Goal: Communication & Community: Answer question/provide support

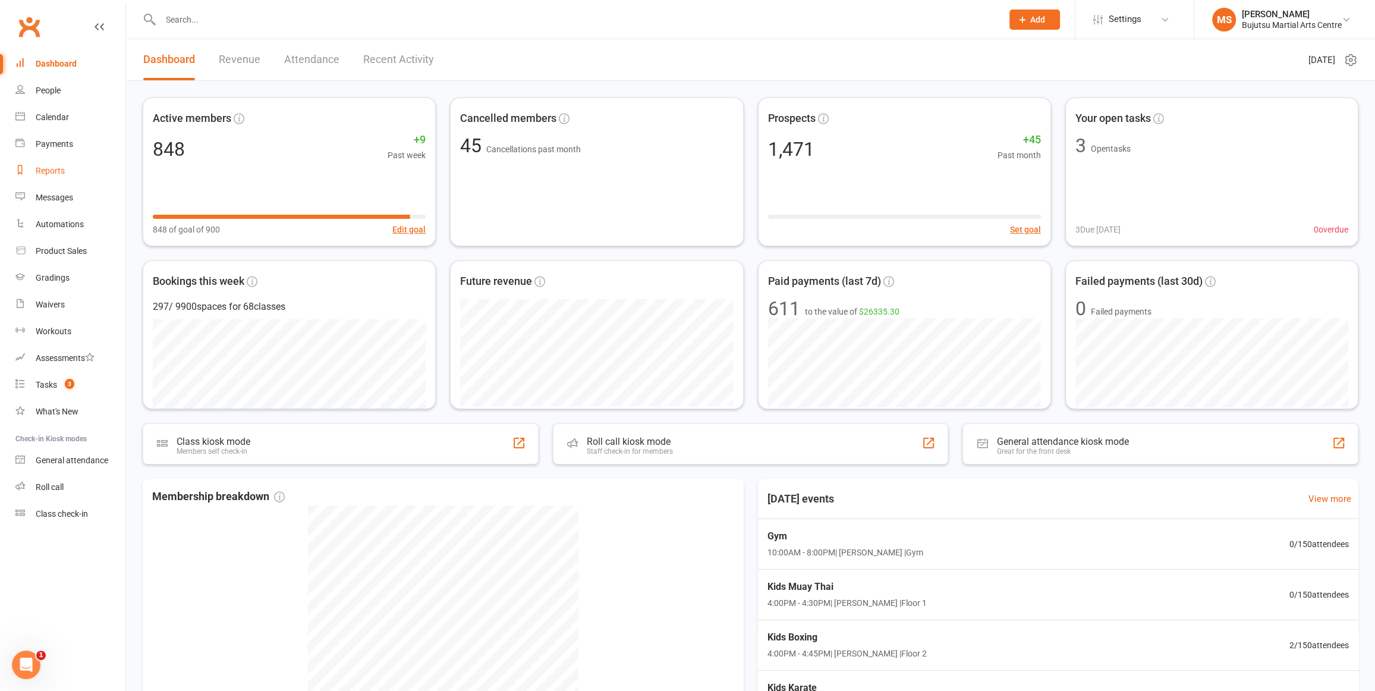
click at [61, 165] on link "Reports" at bounding box center [70, 171] width 110 height 27
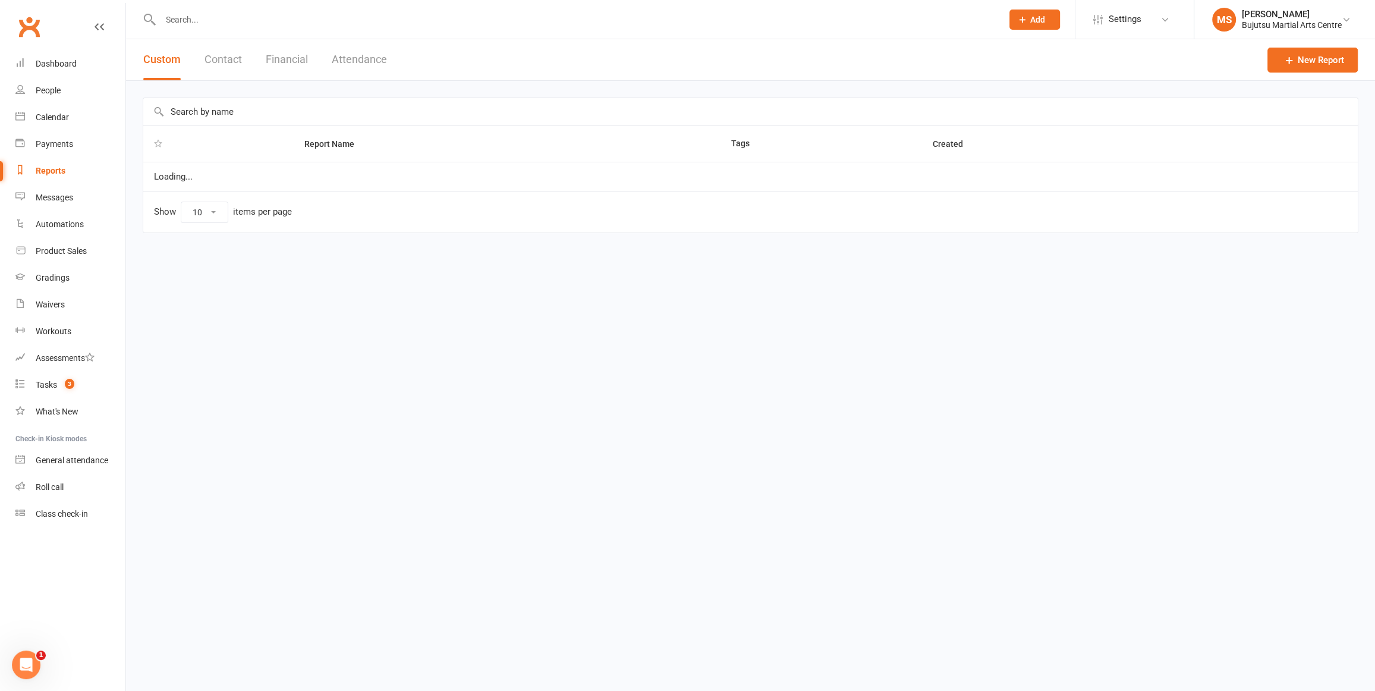
select select "100"
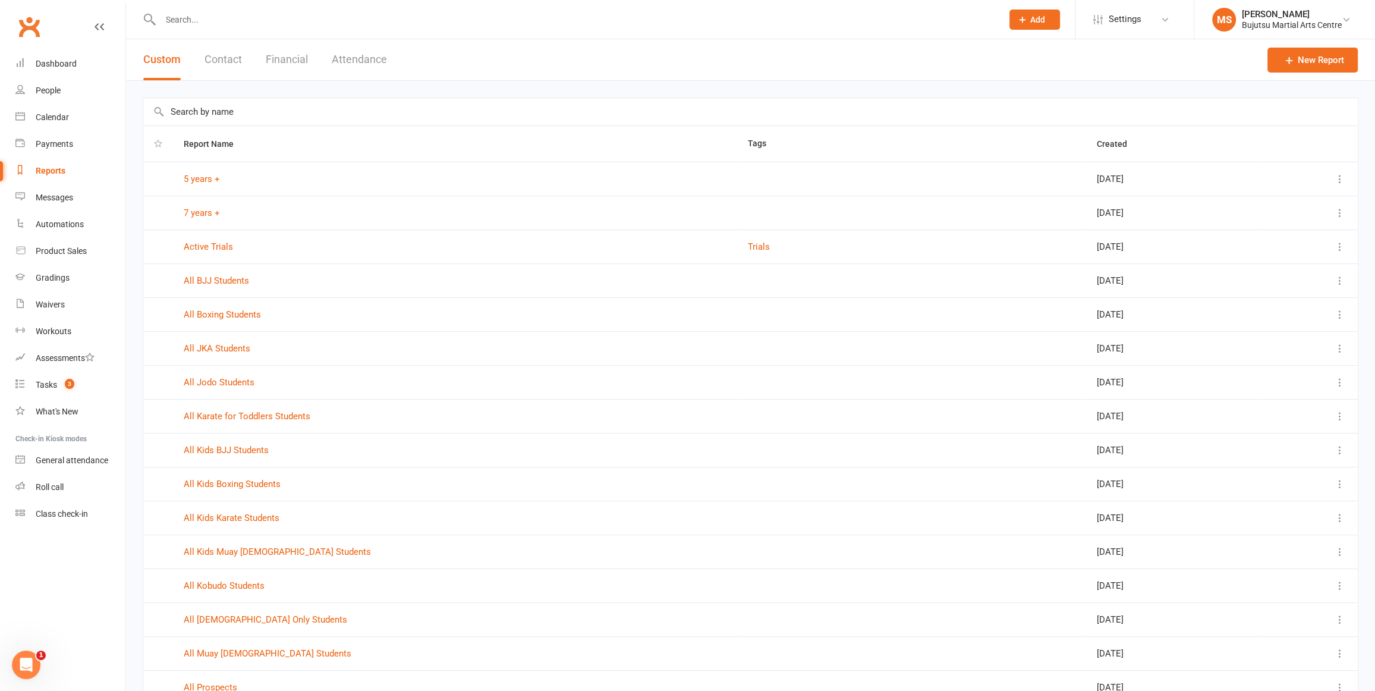
click at [369, 55] on button "Attendance" at bounding box center [359, 59] width 55 height 41
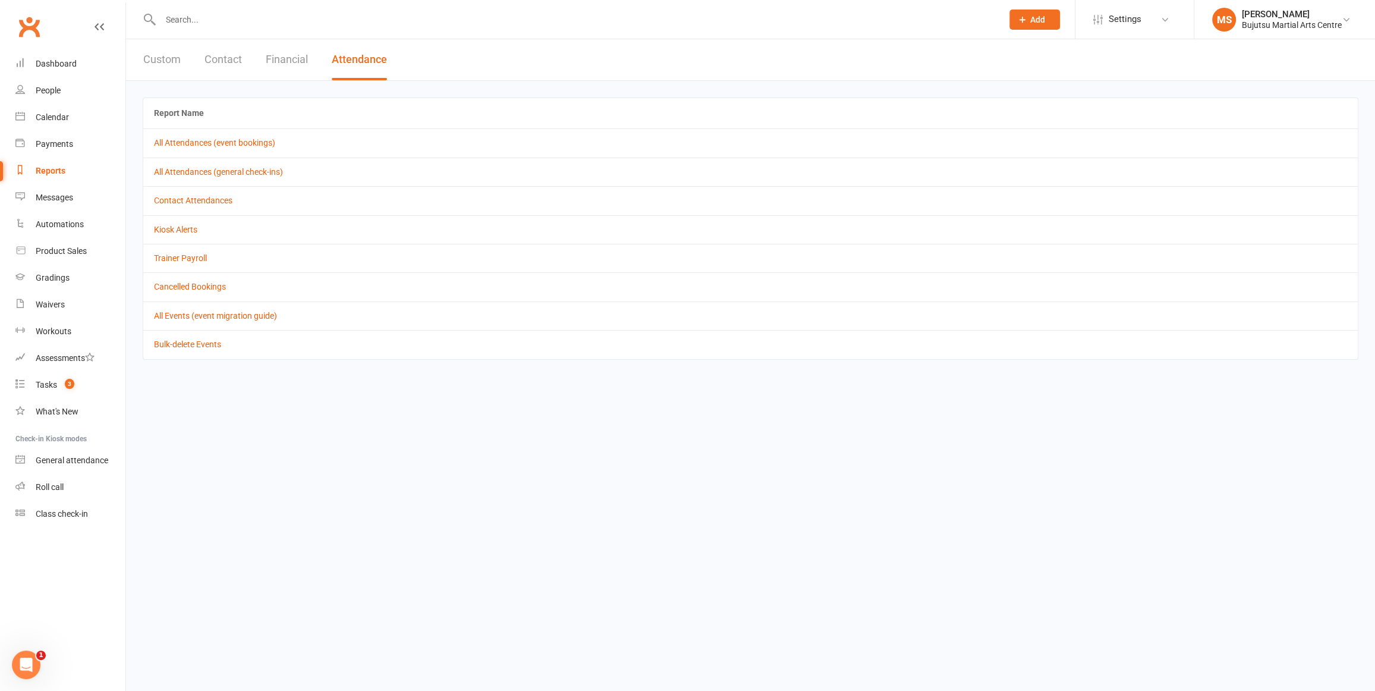
click at [238, 136] on td "All Attendances (event bookings)" at bounding box center [750, 142] width 1214 height 29
click at [237, 142] on link "All Attendances (event bookings)" at bounding box center [214, 143] width 121 height 10
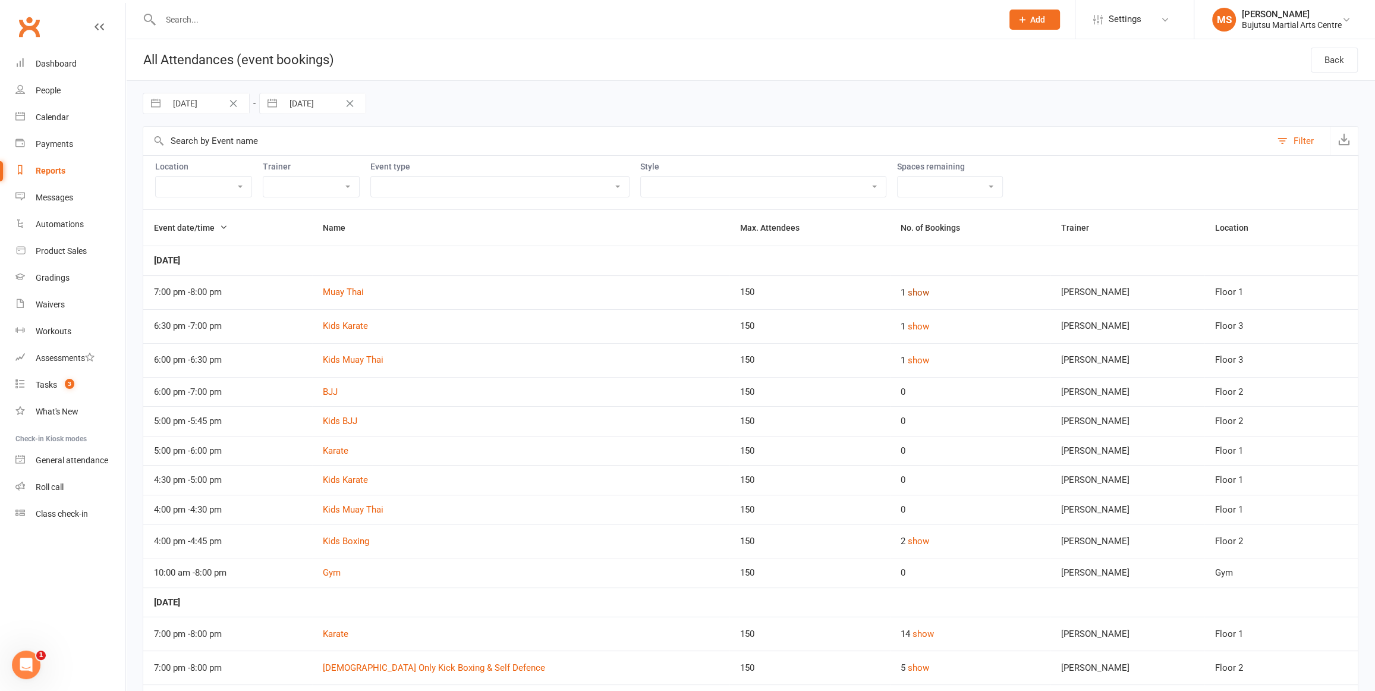
click at [909, 293] on button "show" at bounding box center [918, 292] width 21 height 14
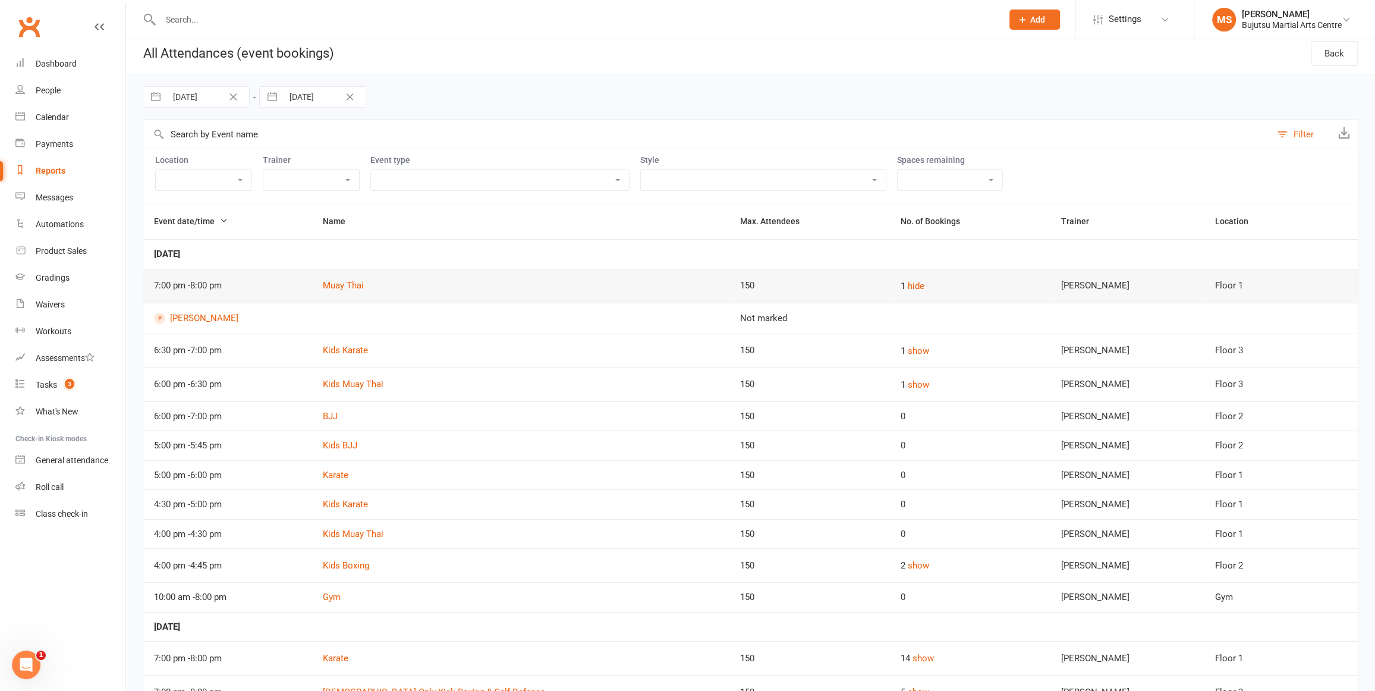
scroll to position [8, 0]
click at [214, 315] on link "[PERSON_NAME]" at bounding box center [436, 316] width 565 height 11
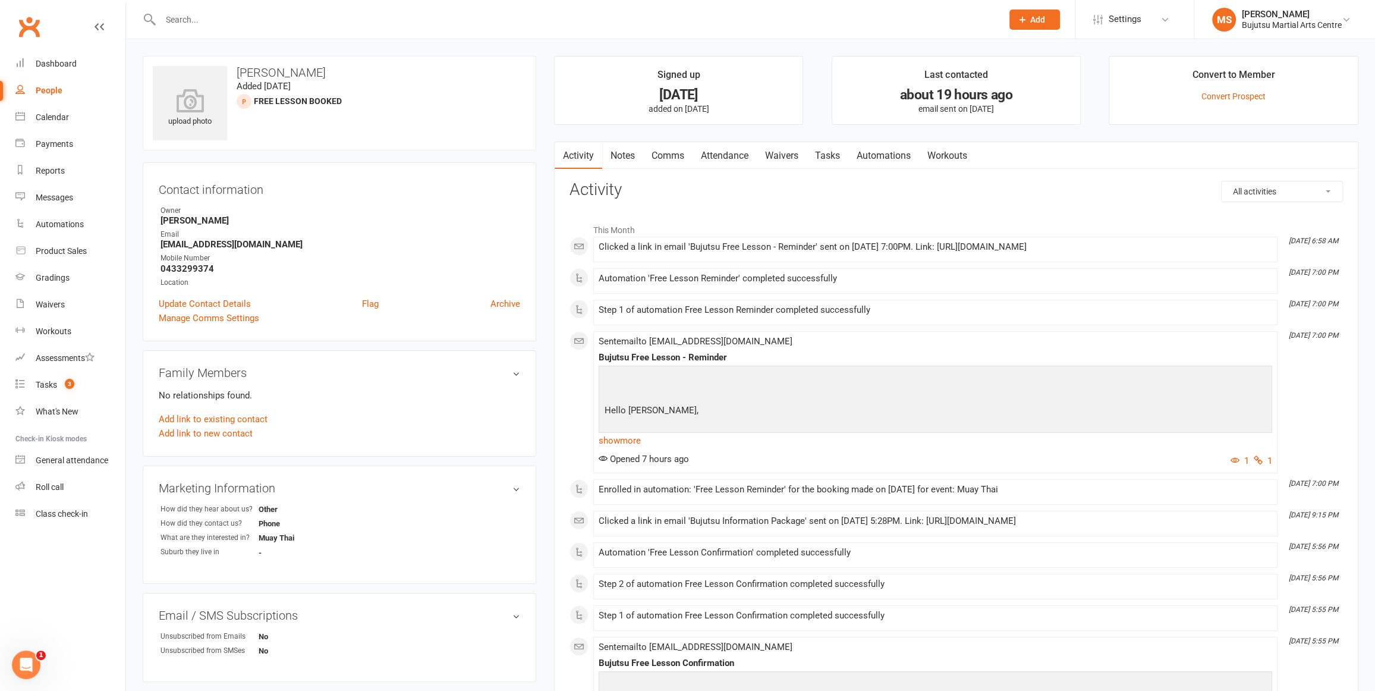
click at [663, 150] on link "Comms" at bounding box center [667, 155] width 49 height 27
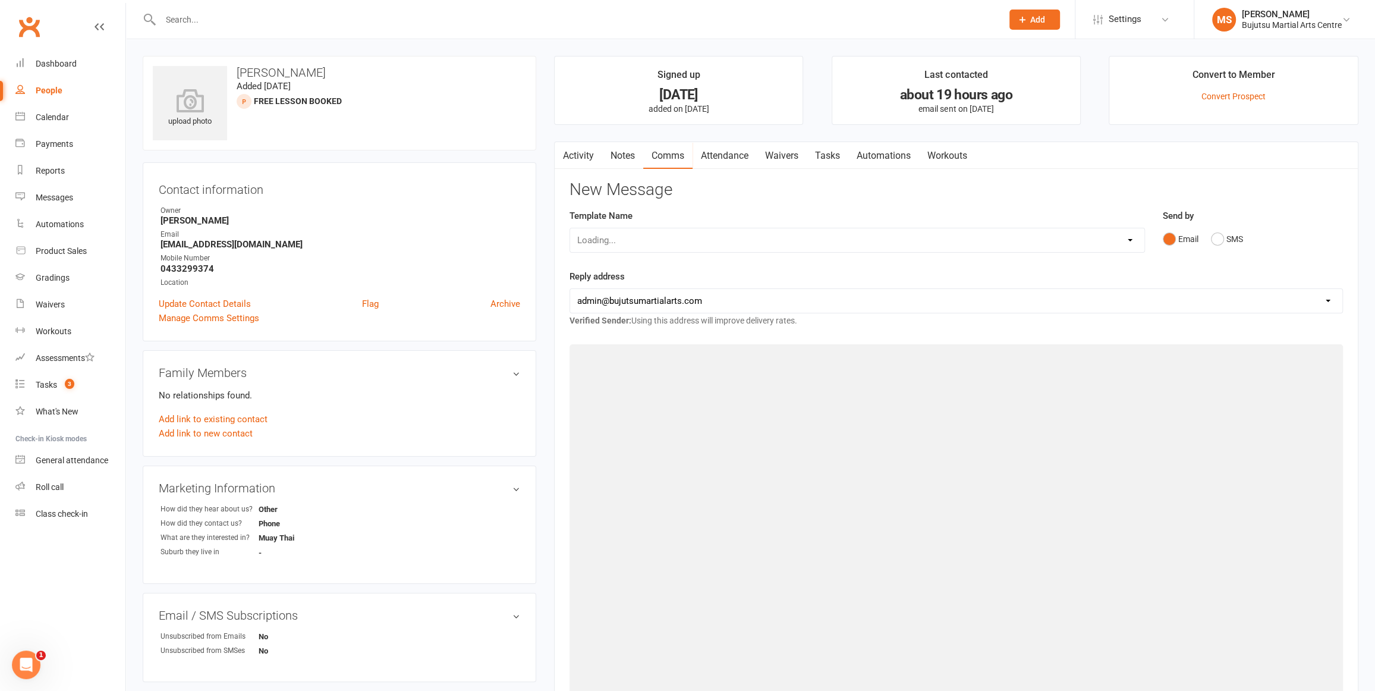
scroll to position [1, 0]
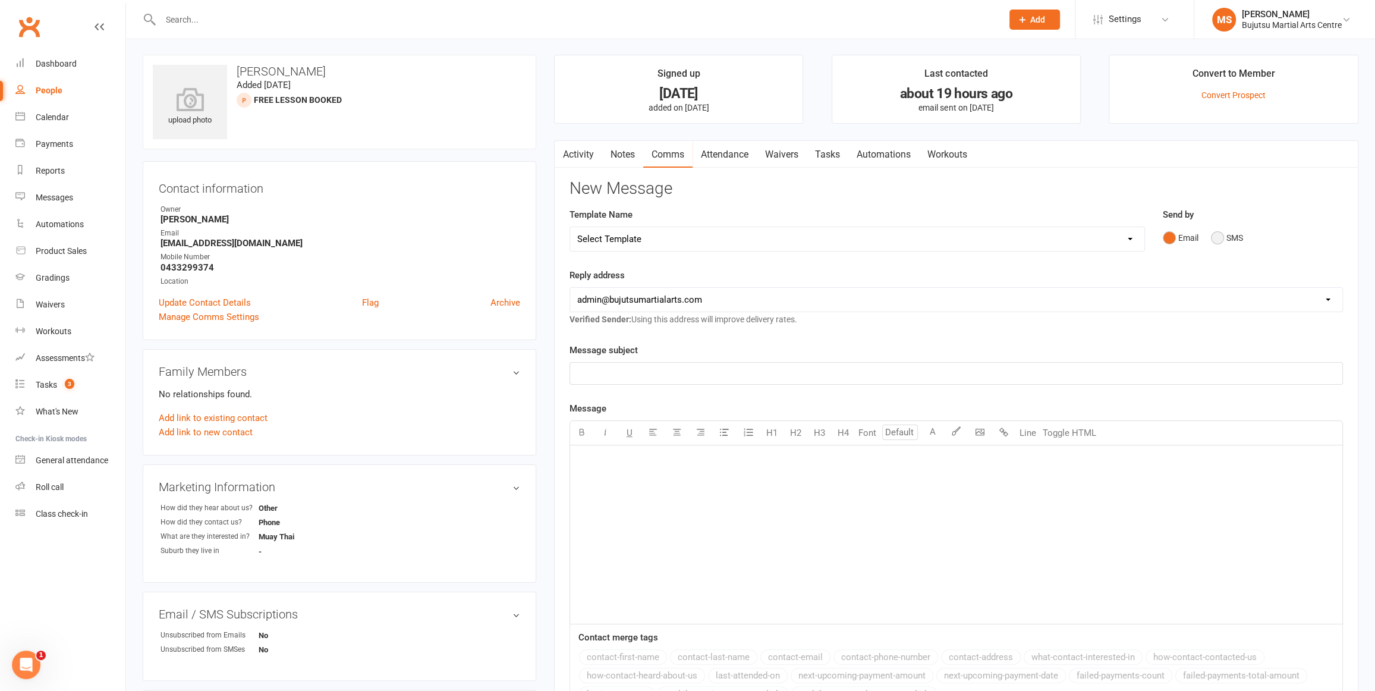
drag, startPoint x: 1220, startPoint y: 235, endPoint x: 1208, endPoint y: 246, distance: 16.0
click at [1220, 235] on button "SMS" at bounding box center [1227, 237] width 32 height 23
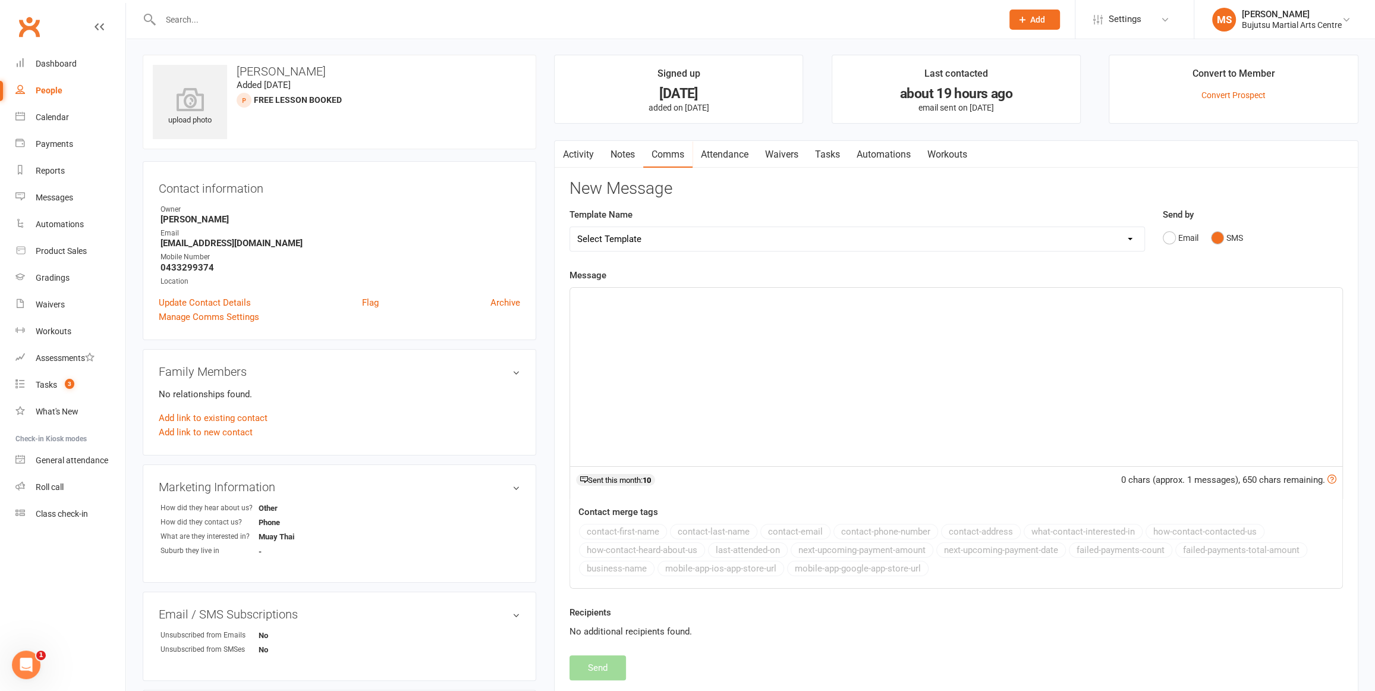
click at [715, 241] on select "Select Template [Email] Japan Karate Association Annual Registration [Email] Ry…" at bounding box center [857, 239] width 574 height 24
select select "16"
click at [570, 227] on select "Select Template [Email] Japan Karate Association Annual Registration [Email] Ry…" at bounding box center [857, 239] width 574 height 24
click at [615, 662] on button "Send" at bounding box center [597, 667] width 56 height 25
select select
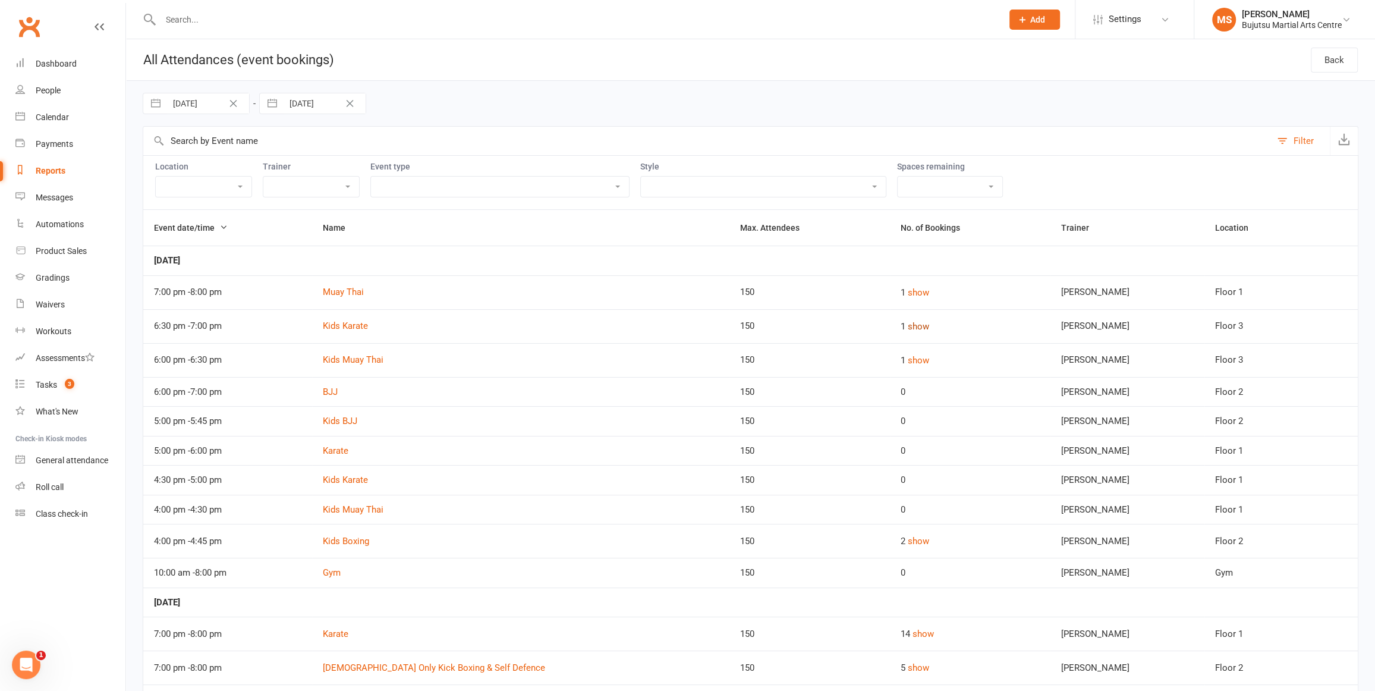
click at [916, 328] on button "show" at bounding box center [918, 326] width 21 height 14
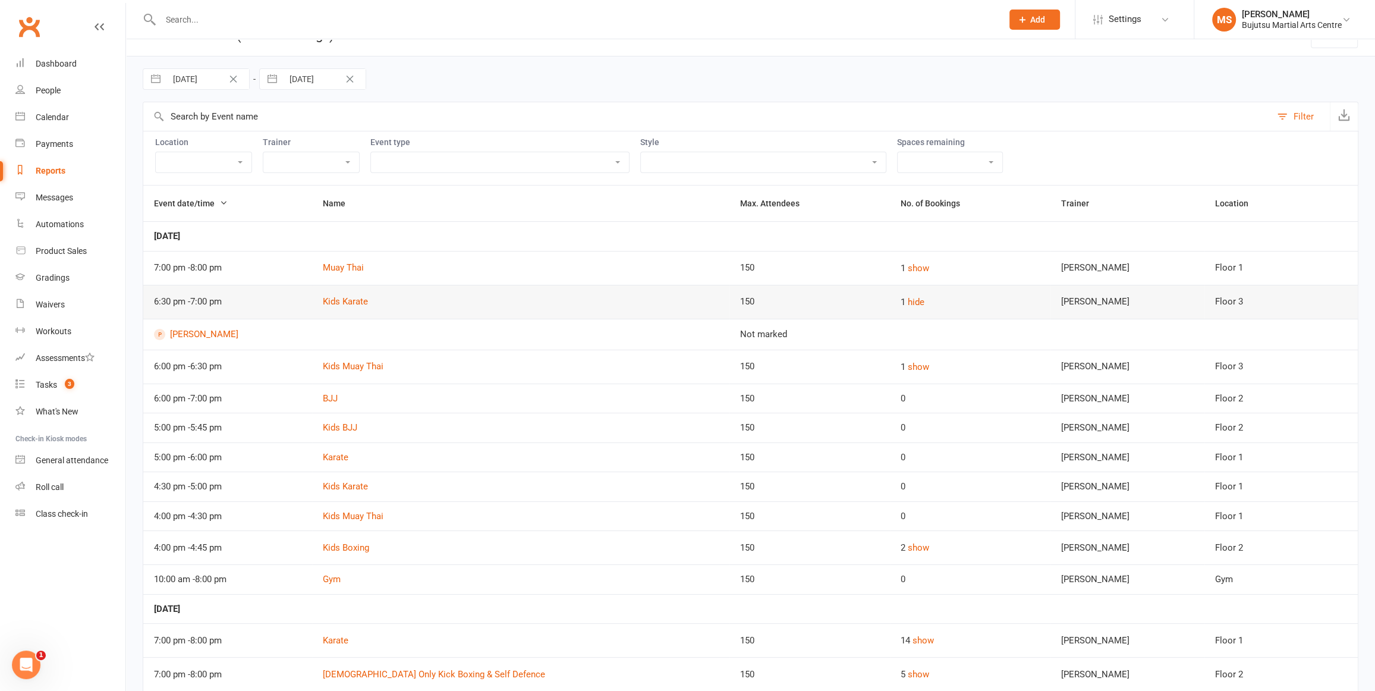
scroll to position [36, 0]
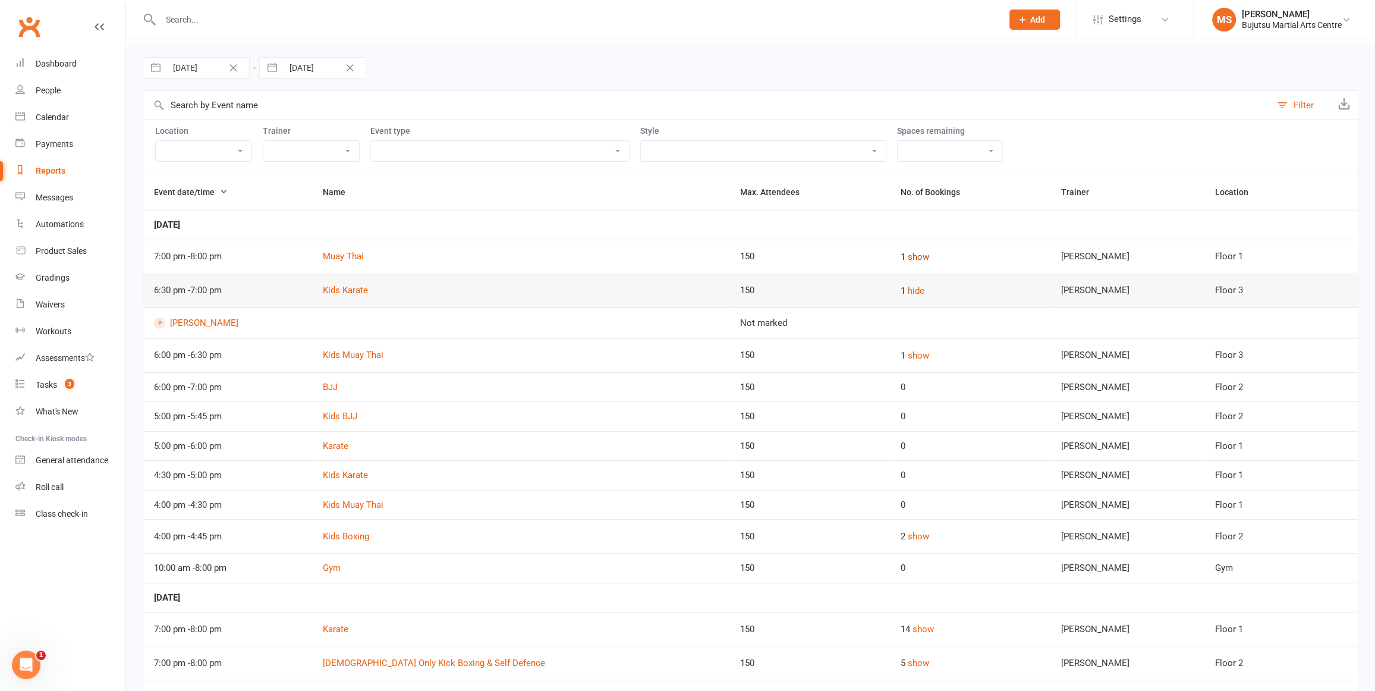
click at [909, 257] on button "show" at bounding box center [918, 257] width 21 height 14
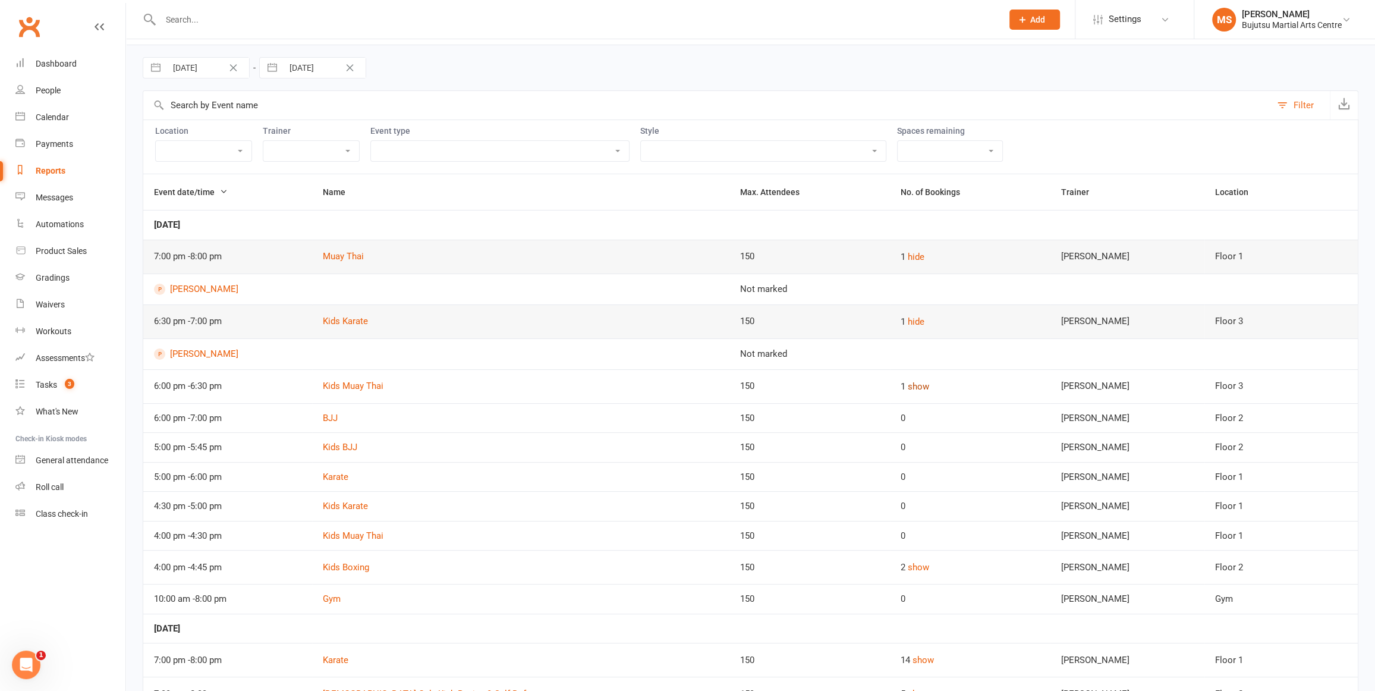
click at [909, 389] on button "show" at bounding box center [918, 386] width 21 height 14
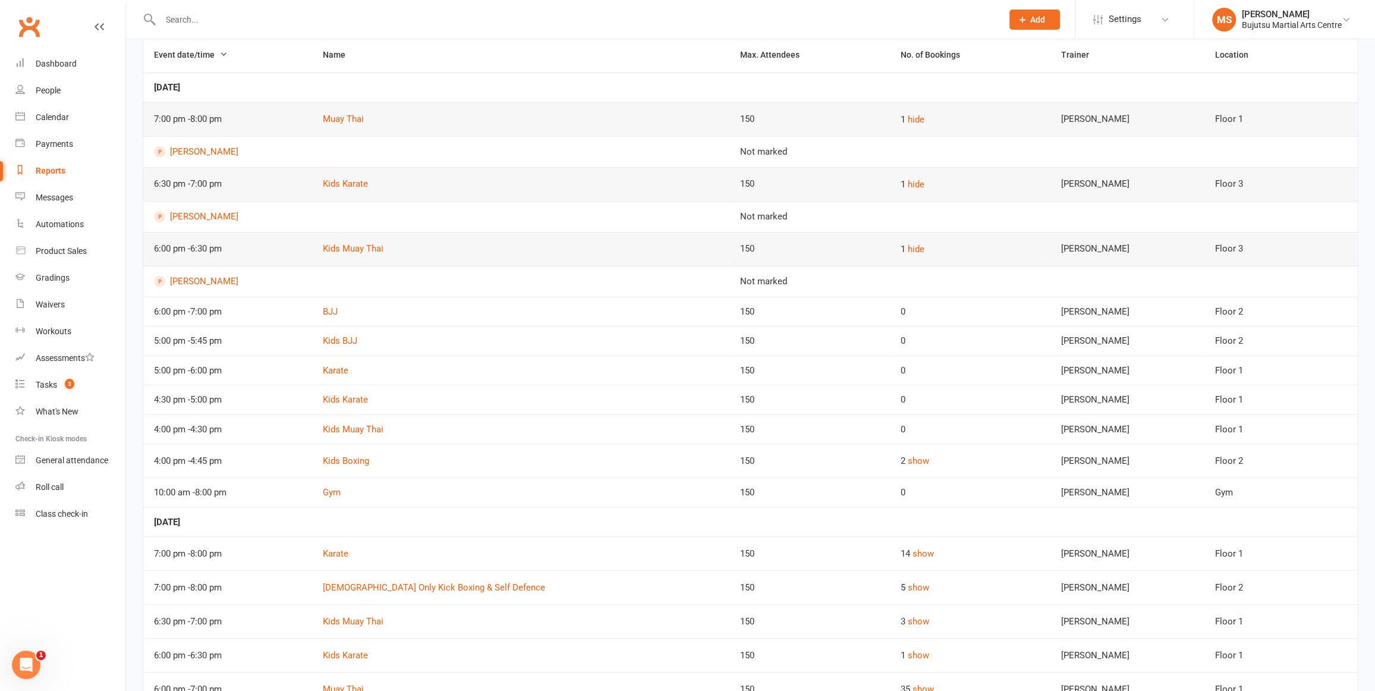
scroll to position [174, 0]
click at [915, 458] on button "show" at bounding box center [918, 460] width 21 height 14
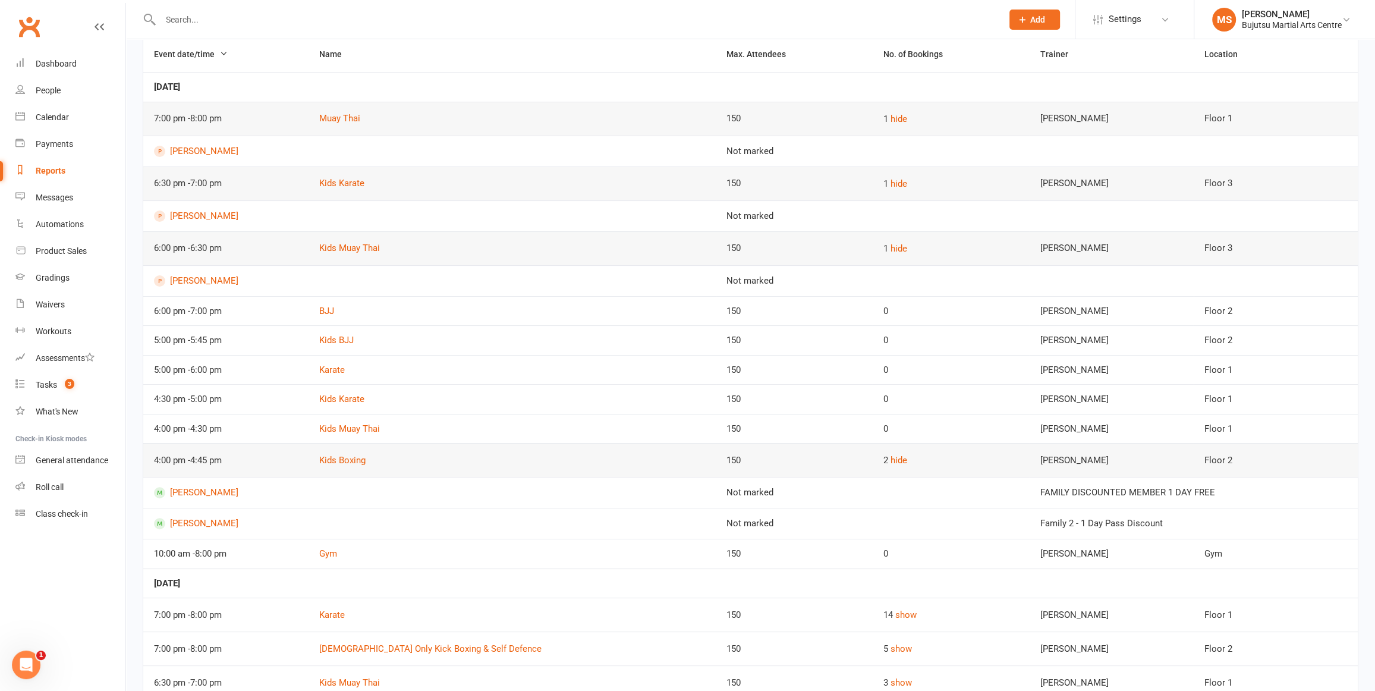
click at [246, 24] on input "text" at bounding box center [575, 19] width 837 height 17
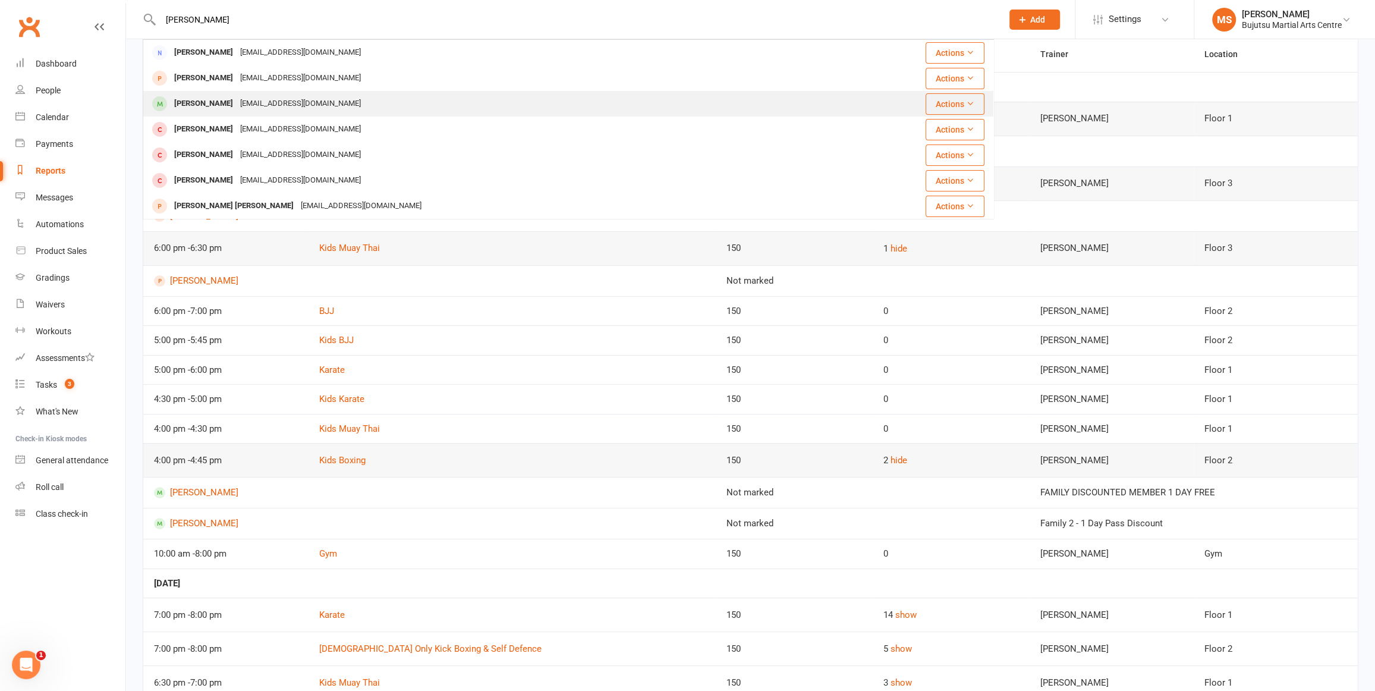
type input "[PERSON_NAME]"
click at [215, 107] on div "[PERSON_NAME]" at bounding box center [204, 103] width 66 height 17
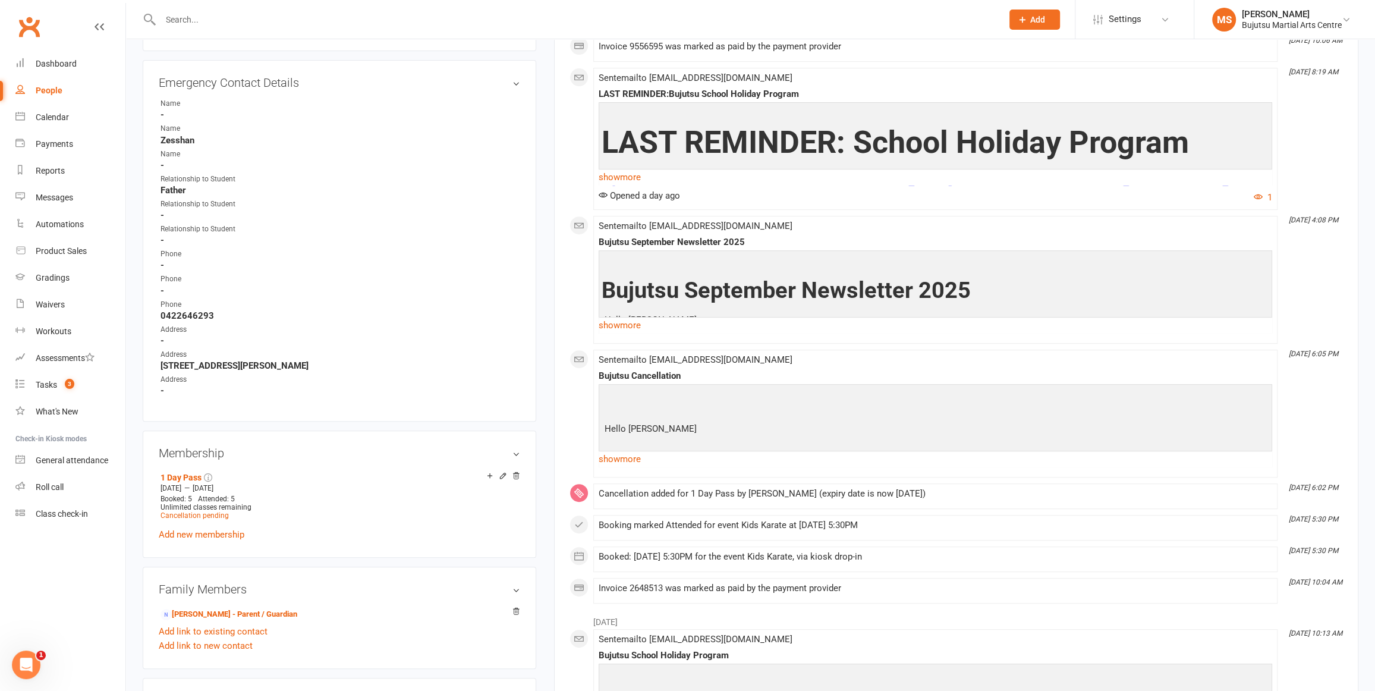
scroll to position [495, 0]
click at [628, 460] on link "show more" at bounding box center [935, 458] width 673 height 17
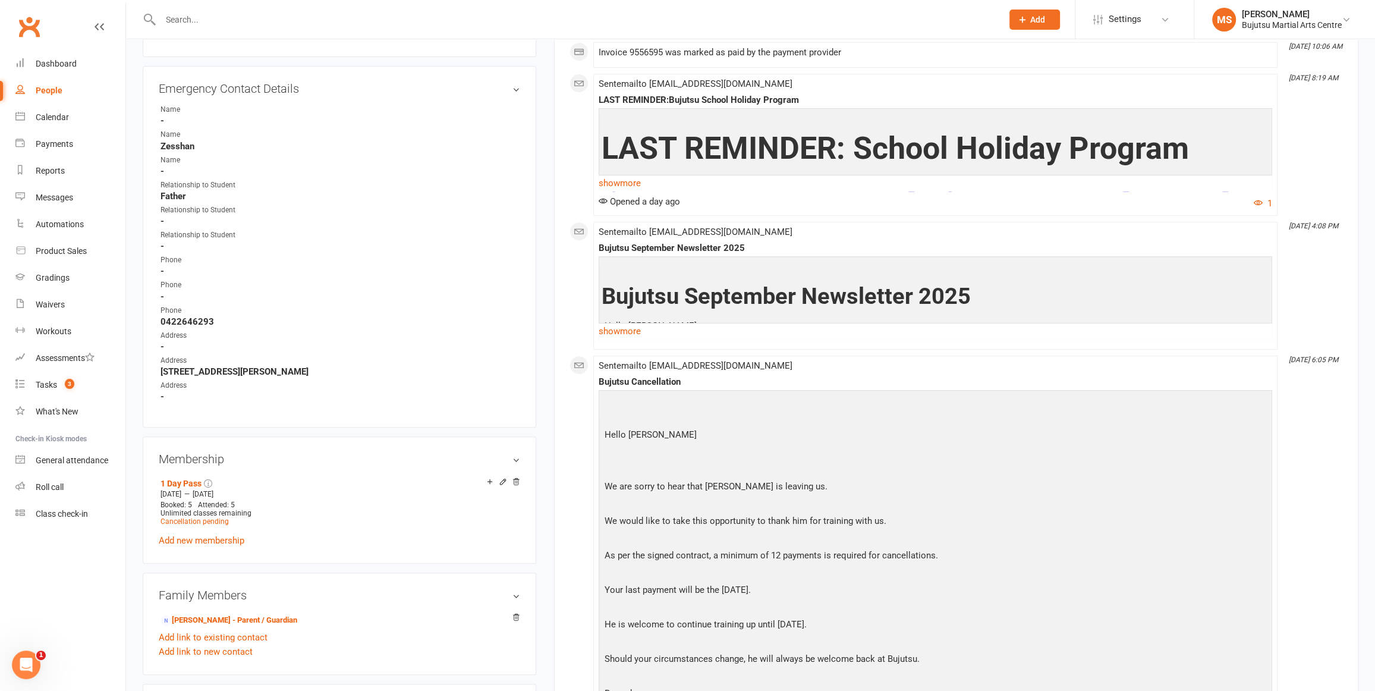
scroll to position [484, 0]
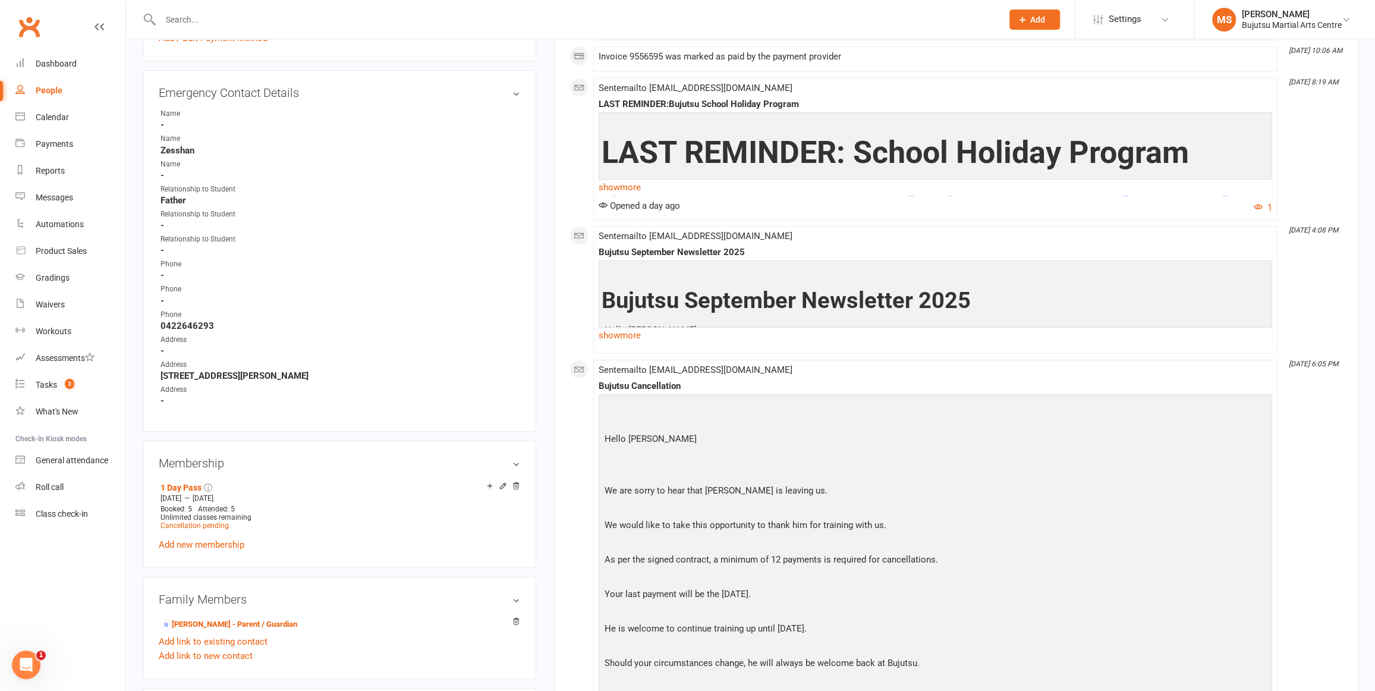
click at [787, 363] on li "[DATE] 6:05 PM Sent email to [EMAIL_ADDRESS][DOMAIN_NAME] Bujutsu Cancellation …" at bounding box center [935, 575] width 684 height 430
drag, startPoint x: 784, startPoint y: 365, endPoint x: 693, endPoint y: 378, distance: 92.5
click at [653, 367] on div "Sent email to [EMAIL_ADDRESS][DOMAIN_NAME] Bujutsu Cancellation Hello [PERSON_N…" at bounding box center [935, 575] width 673 height 420
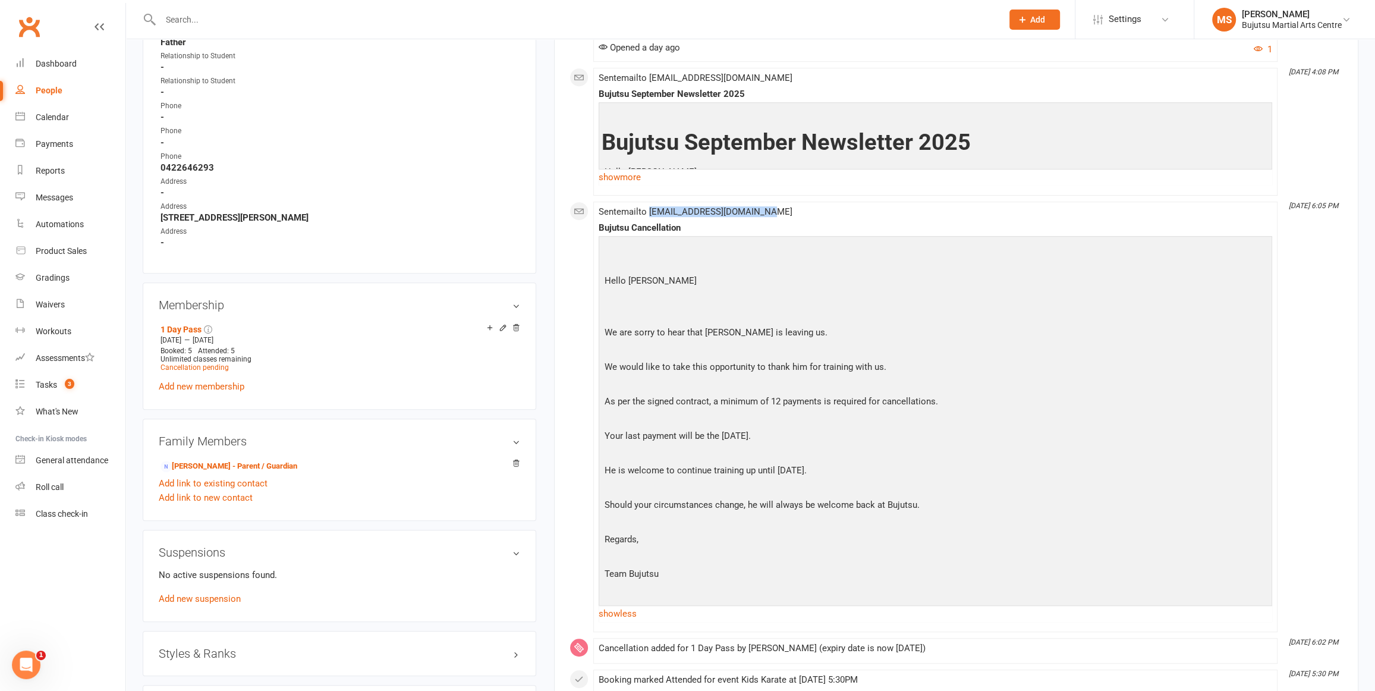
scroll to position [647, 0]
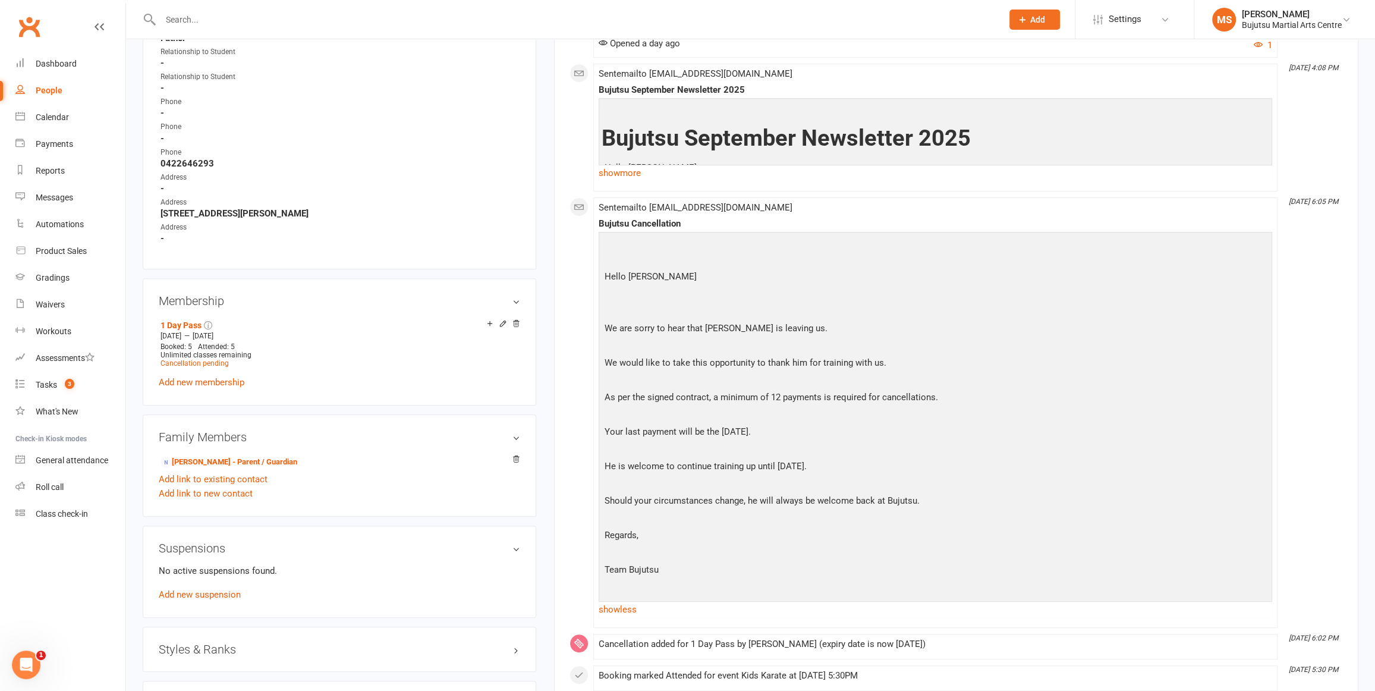
click at [821, 418] on p at bounding box center [936, 415] width 668 height 17
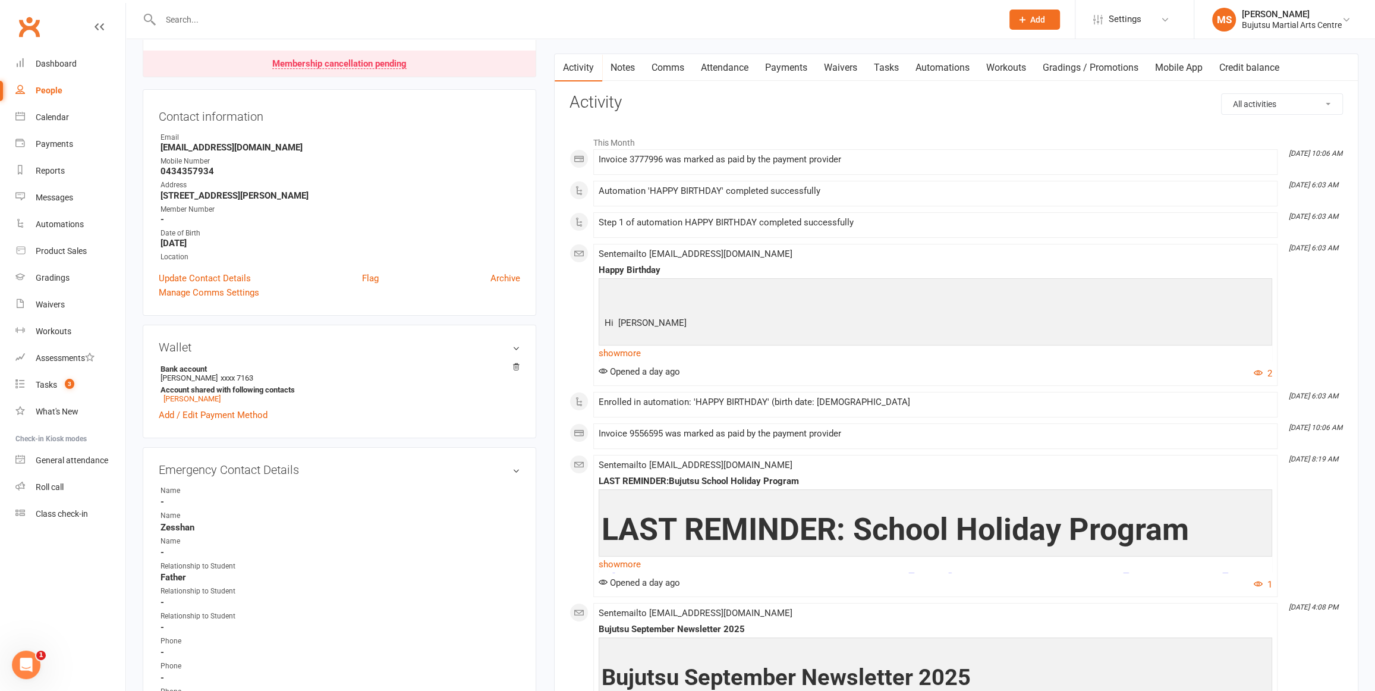
scroll to position [0, 0]
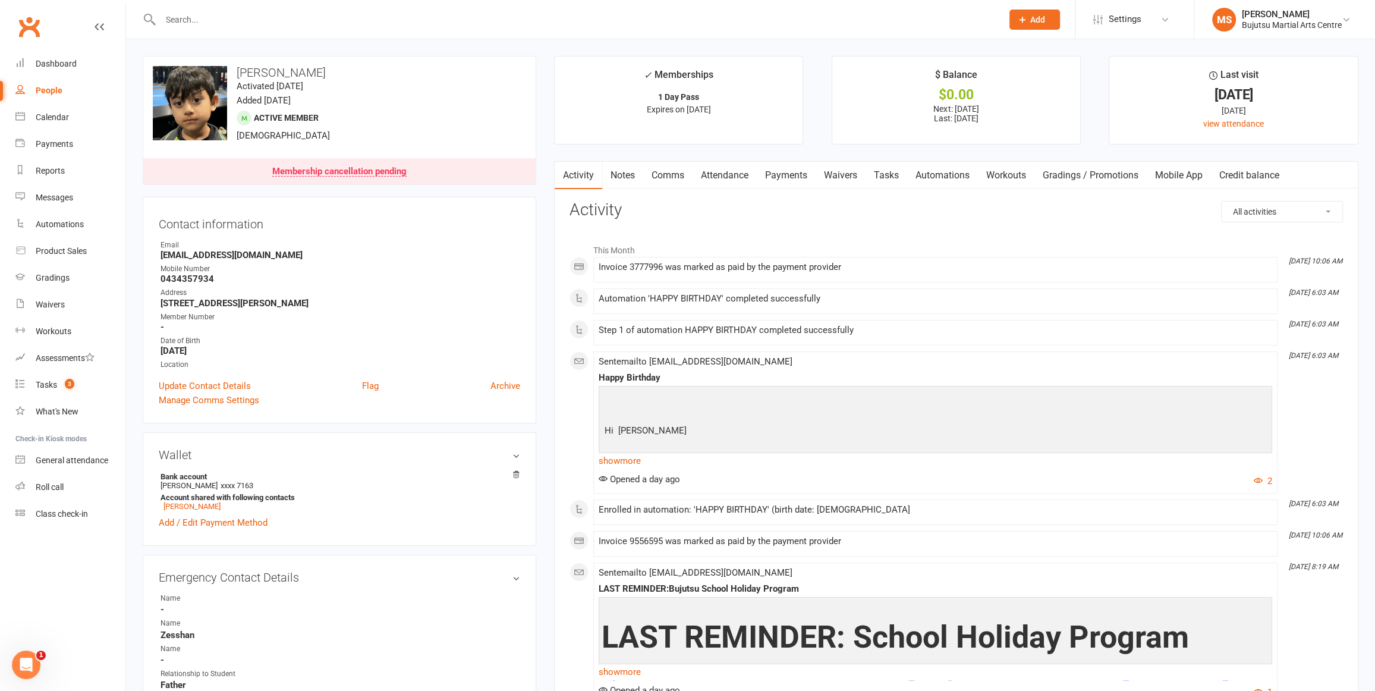
click at [848, 178] on link "Waivers" at bounding box center [841, 175] width 50 height 27
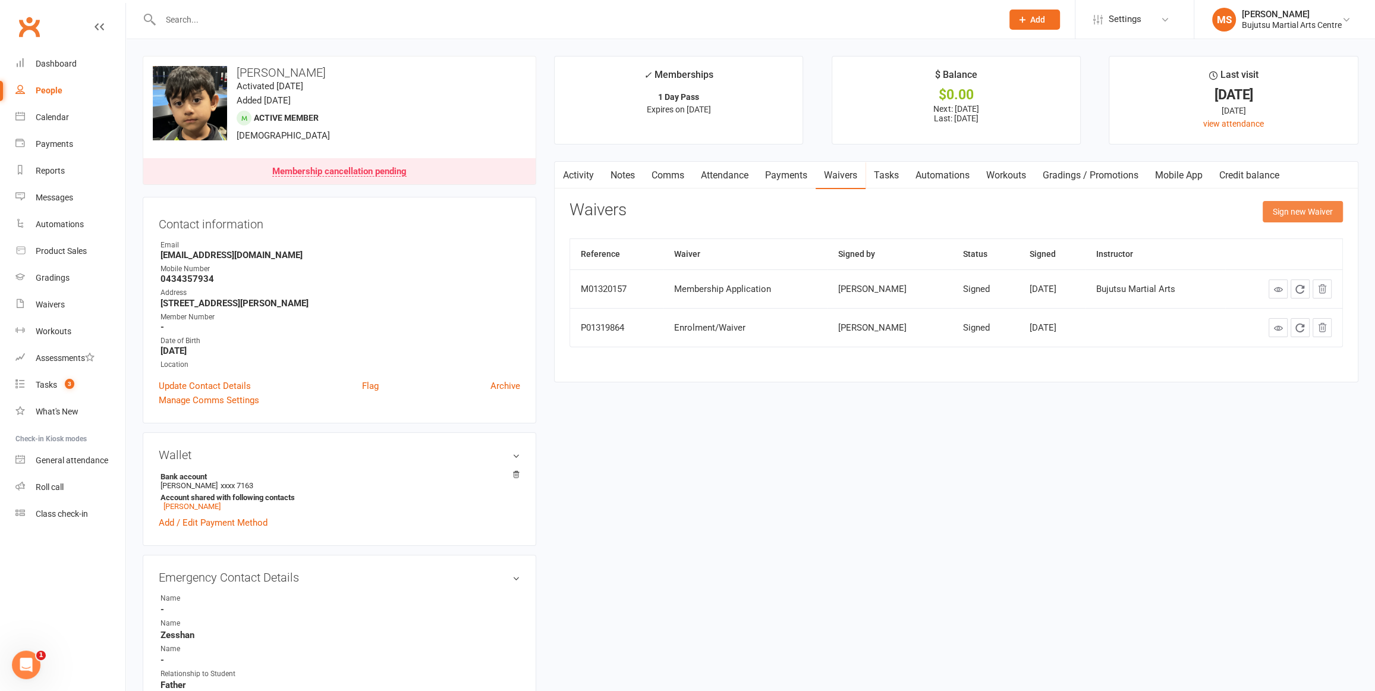
click at [1307, 209] on button "Sign new Waiver" at bounding box center [1303, 211] width 80 height 21
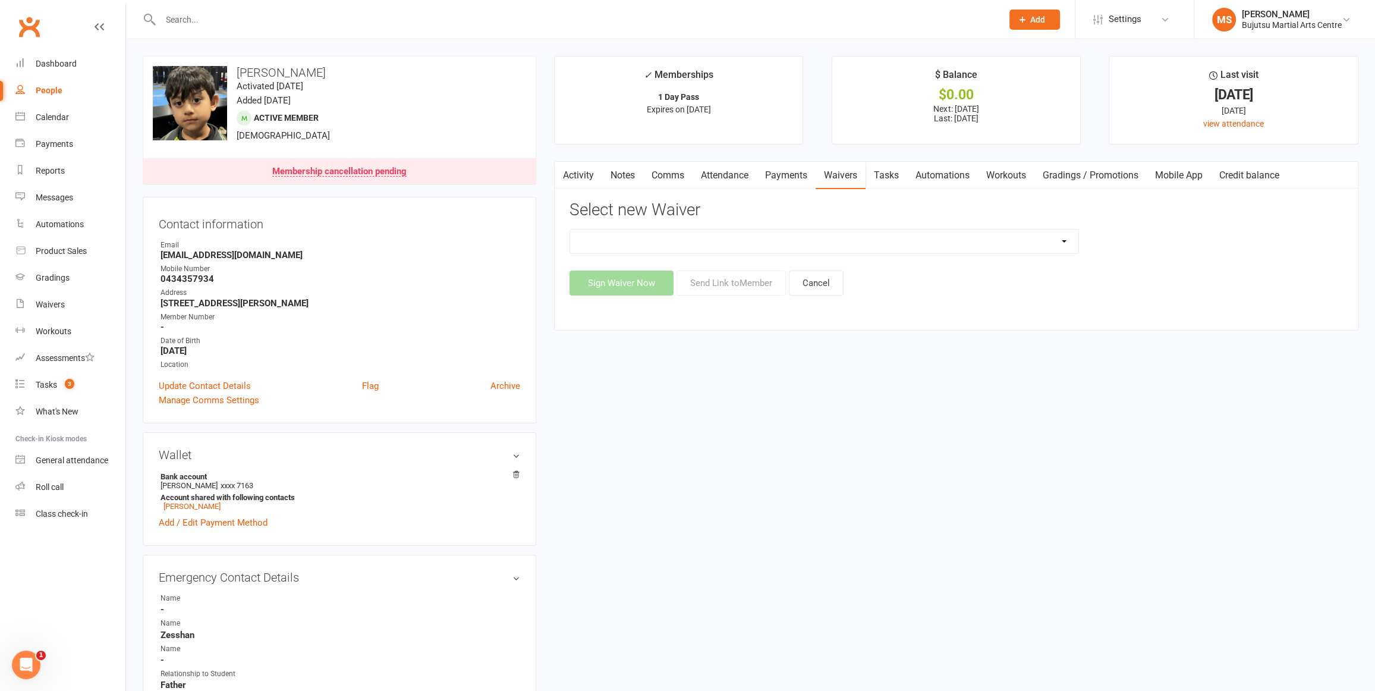
click at [865, 251] on select "Bujutsu Child Care Kids Karate Program Cash Upfront Membership Application Chan…" at bounding box center [824, 241] width 509 height 24
click at [836, 177] on link "Waivers" at bounding box center [841, 175] width 50 height 27
click at [834, 175] on link "Waivers" at bounding box center [841, 175] width 50 height 27
click at [827, 276] on button "Cancel" at bounding box center [816, 282] width 55 height 25
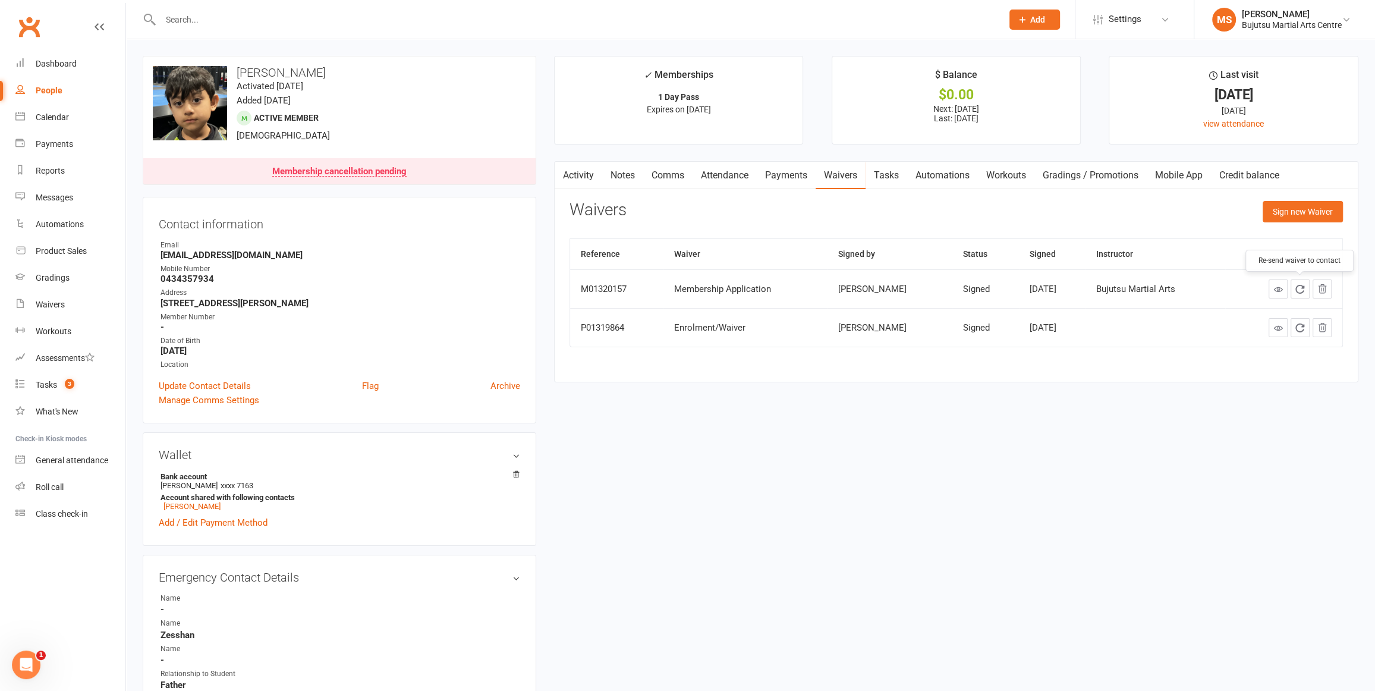
click at [1299, 288] on icon "button" at bounding box center [1300, 289] width 11 height 11
click at [1276, 291] on icon at bounding box center [1277, 289] width 9 height 9
click at [672, 172] on link "Comms" at bounding box center [667, 175] width 49 height 27
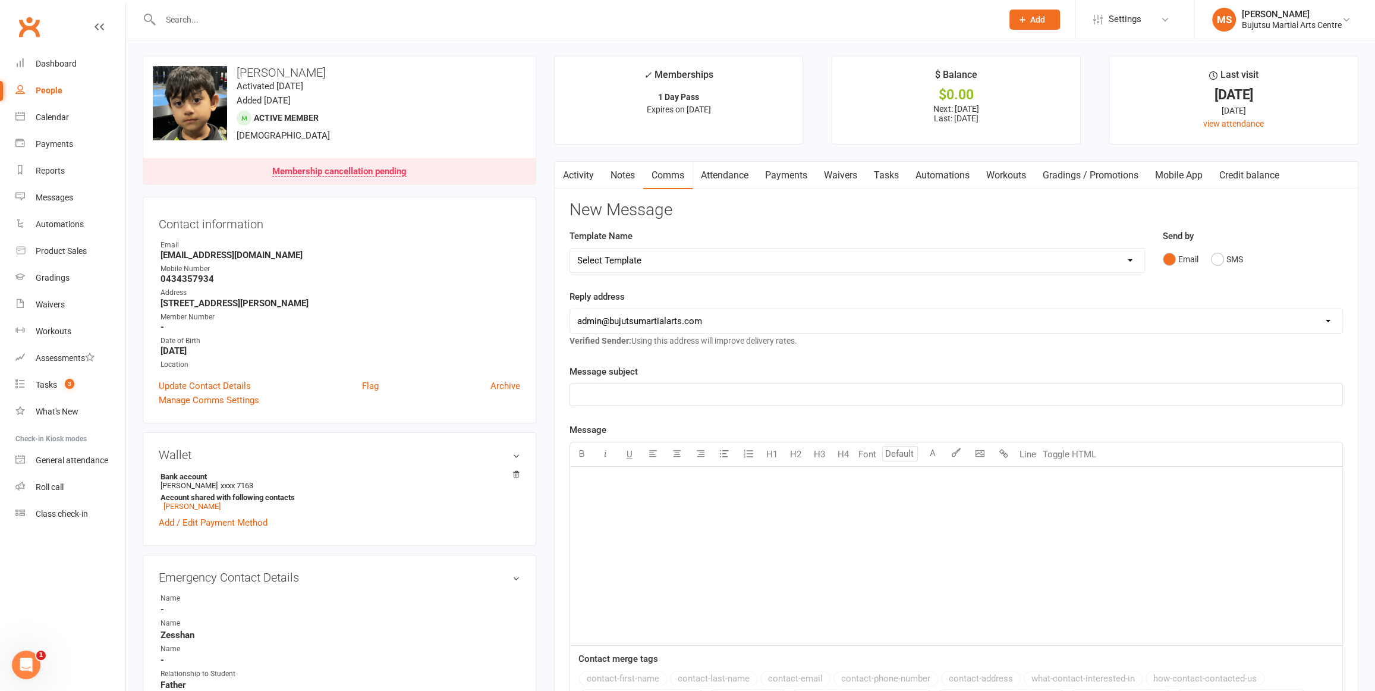
click at [574, 173] on link "Activity" at bounding box center [579, 175] width 48 height 27
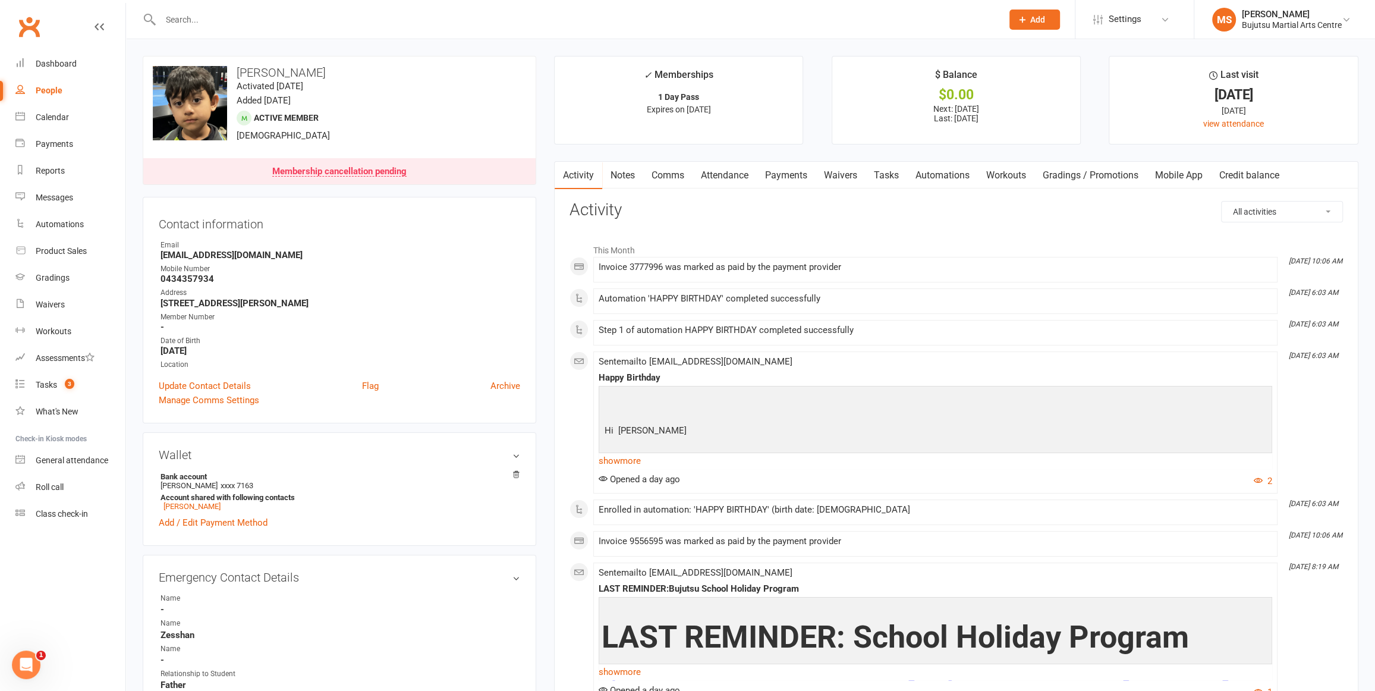
click at [1005, 328] on div "Step 1 of automation HAPPY BIRTHDAY completed successfully" at bounding box center [935, 330] width 673 height 10
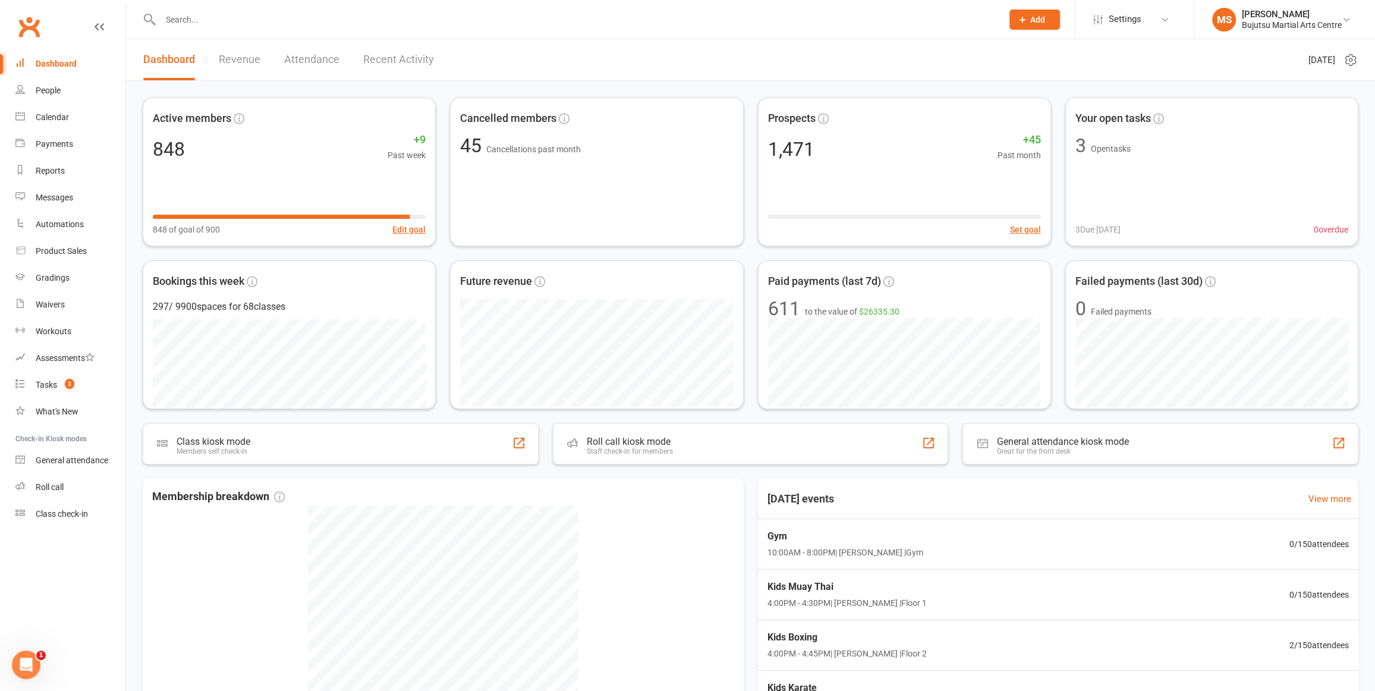
click at [359, 26] on input "text" at bounding box center [575, 19] width 837 height 17
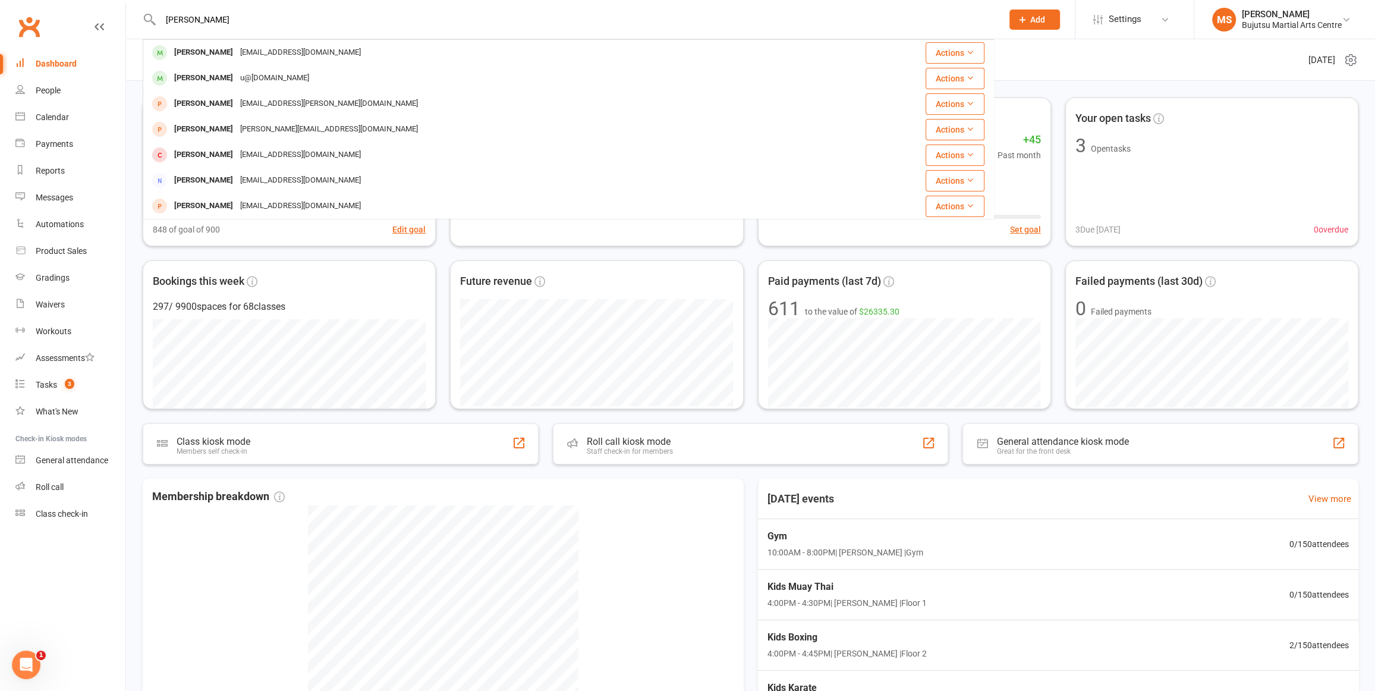
type input "henaka bandara"
click at [212, 49] on div "Henaka Bandara" at bounding box center [204, 52] width 66 height 17
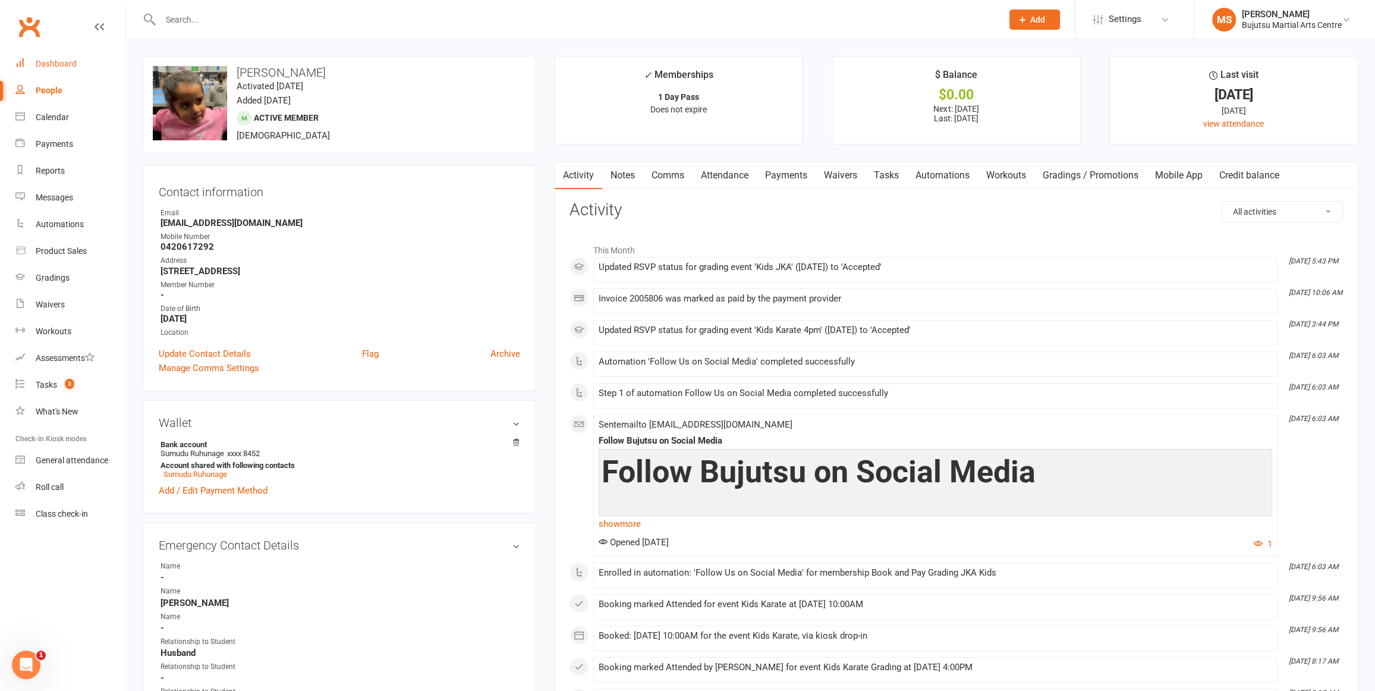
click at [66, 66] on div "Dashboard" at bounding box center [56, 64] width 41 height 10
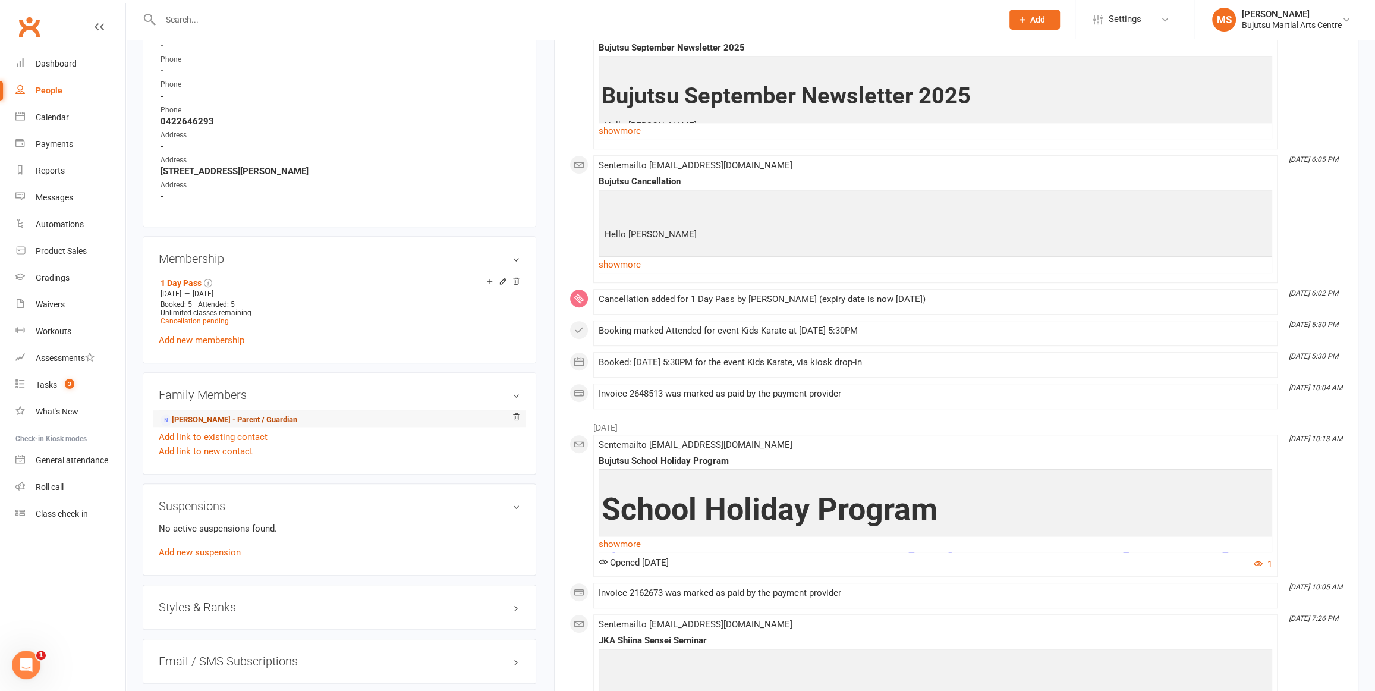
scroll to position [690, 0]
click at [216, 413] on link "[PERSON_NAME] - Parent / Guardian" at bounding box center [228, 419] width 137 height 12
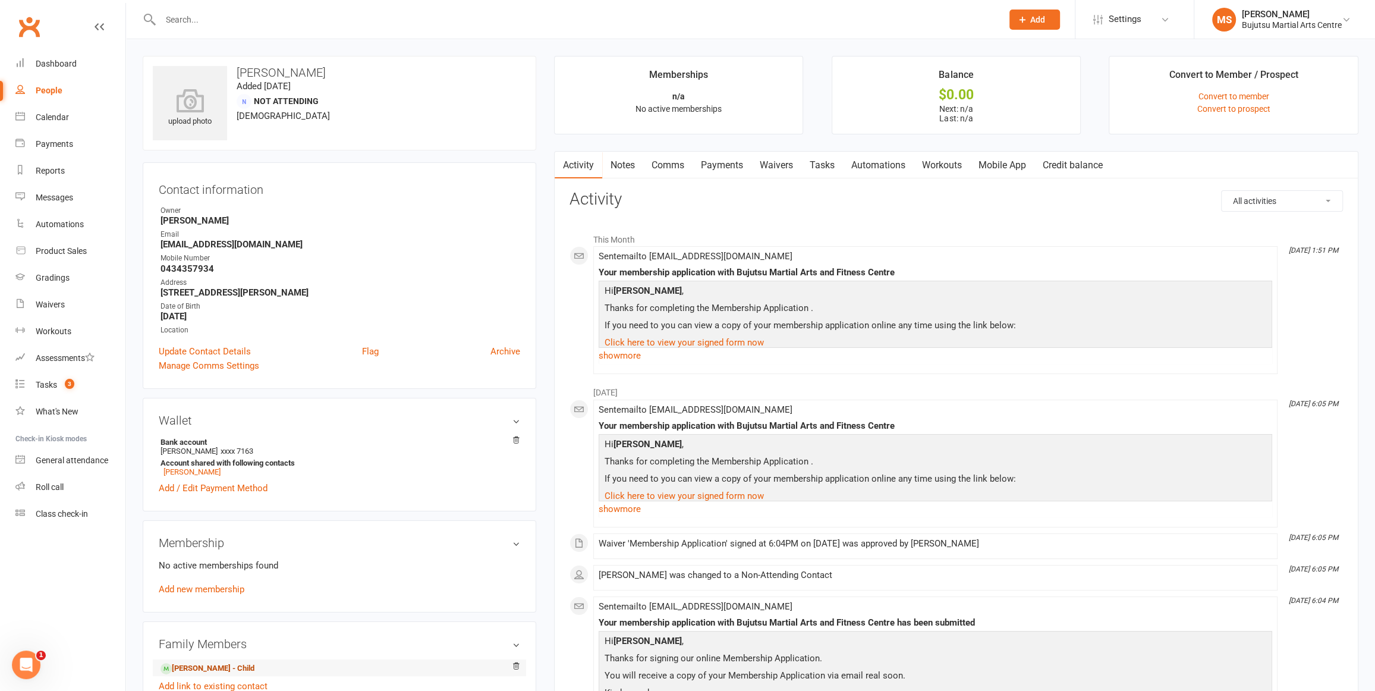
click at [232, 665] on link "Murtaza Hussain - Child" at bounding box center [207, 668] width 94 height 12
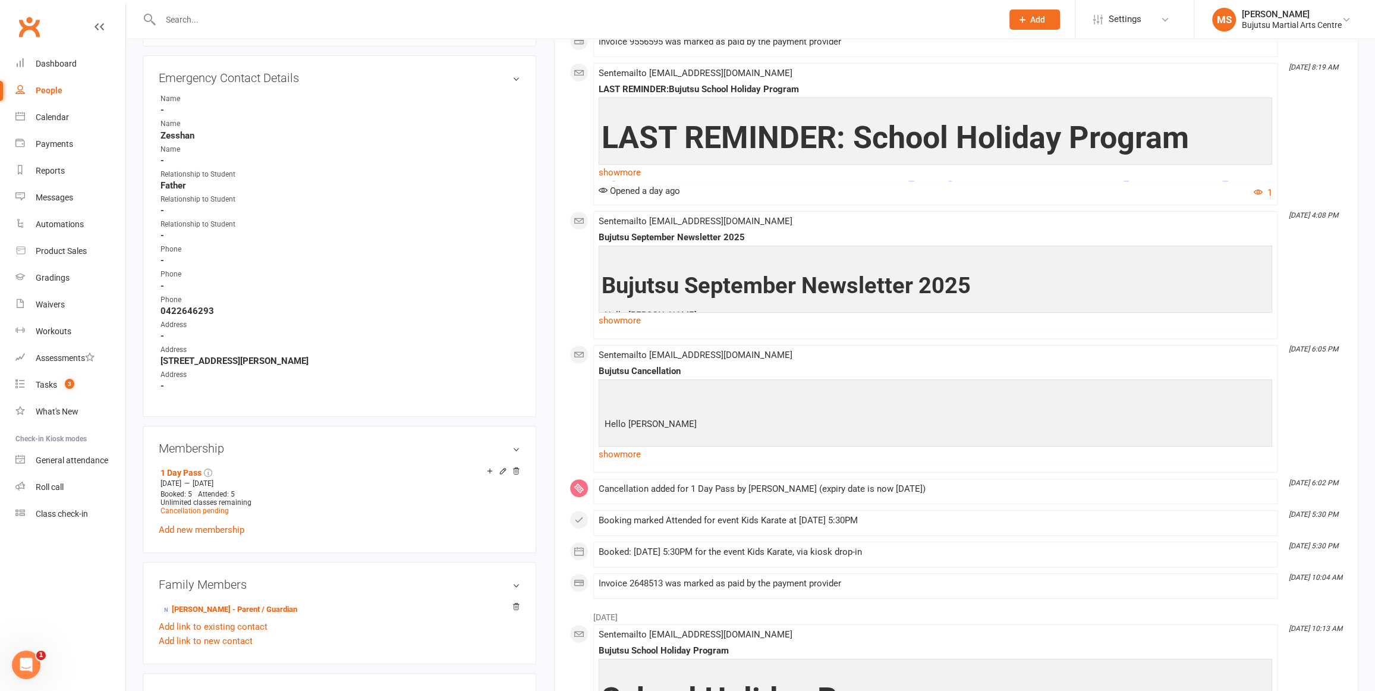
scroll to position [499, 0]
click at [622, 452] on link "show more" at bounding box center [935, 454] width 673 height 17
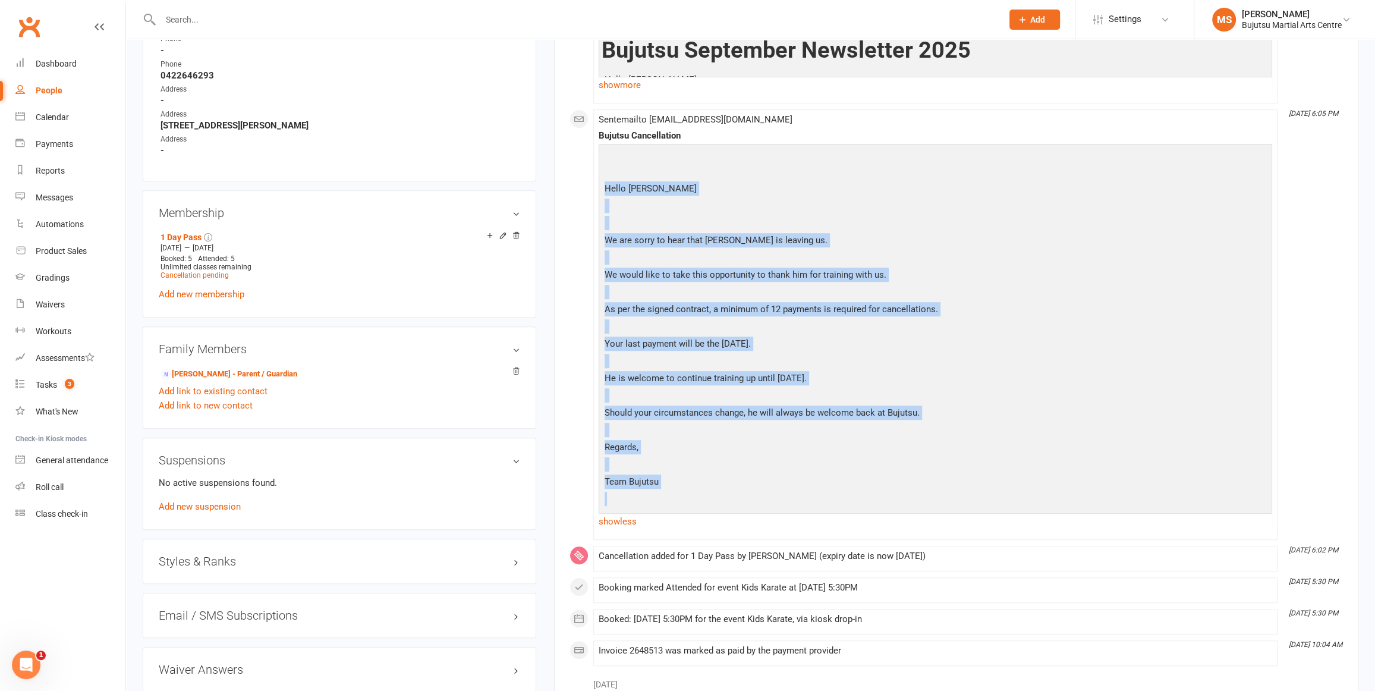
drag, startPoint x: 606, startPoint y: 418, endPoint x: 697, endPoint y: 482, distance: 111.3
click at [698, 495] on div "Hello Kanwal Hussain We are sorry to hear that Murtaza is leaving us. We would …" at bounding box center [936, 328] width 668 height 362
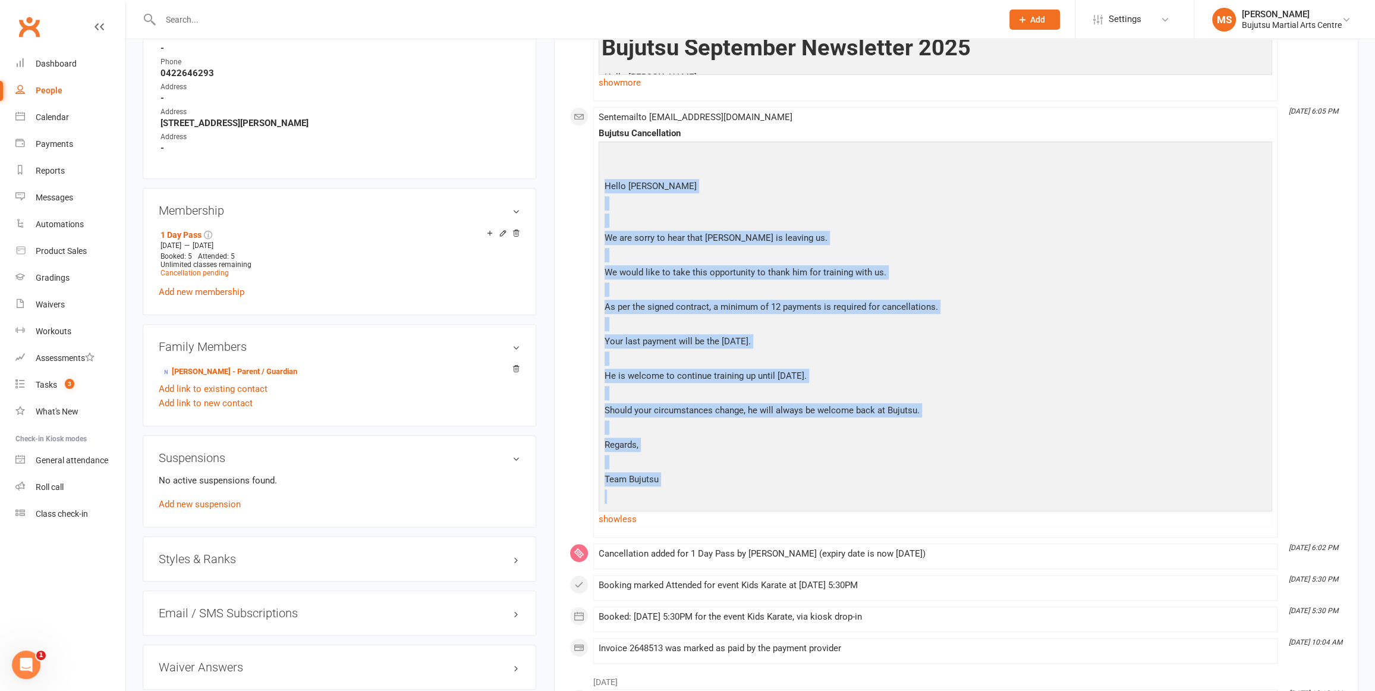
copy div "Hello Kanwal Hussain We are sorry to hear that Murtaza is leaving us. We would …"
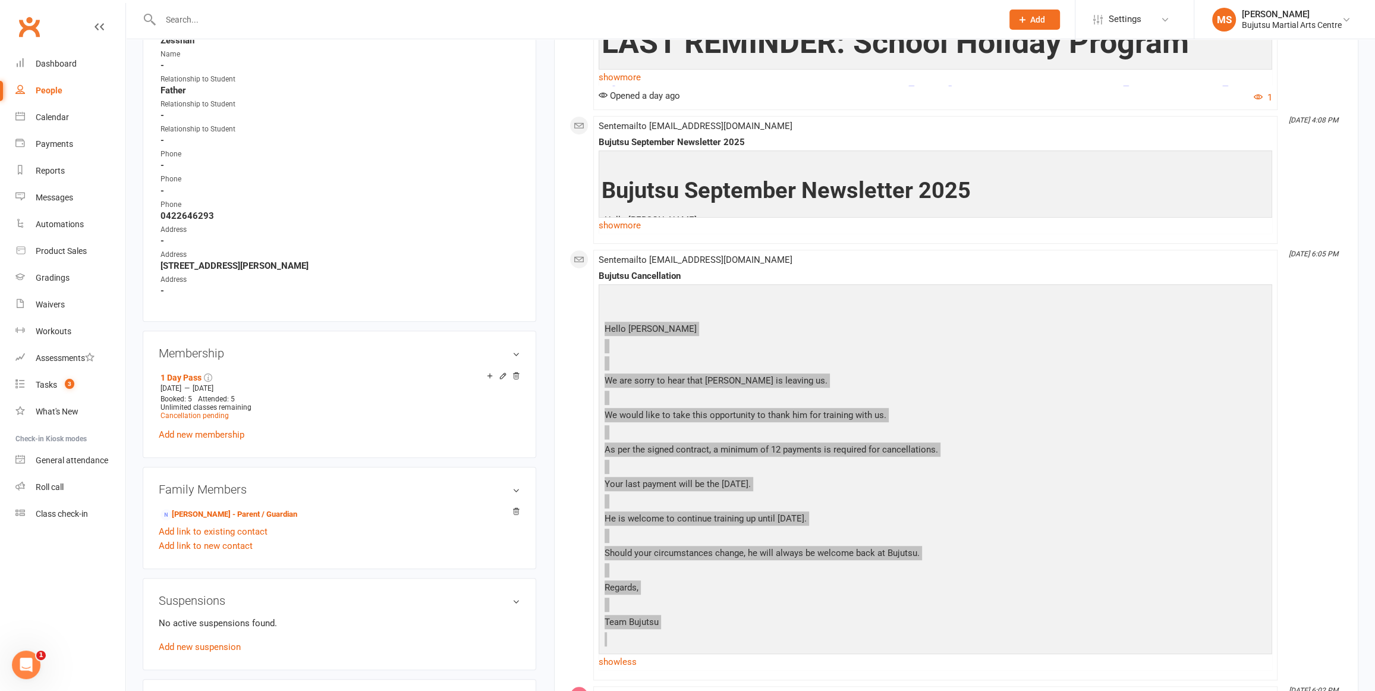
scroll to position [596, 0]
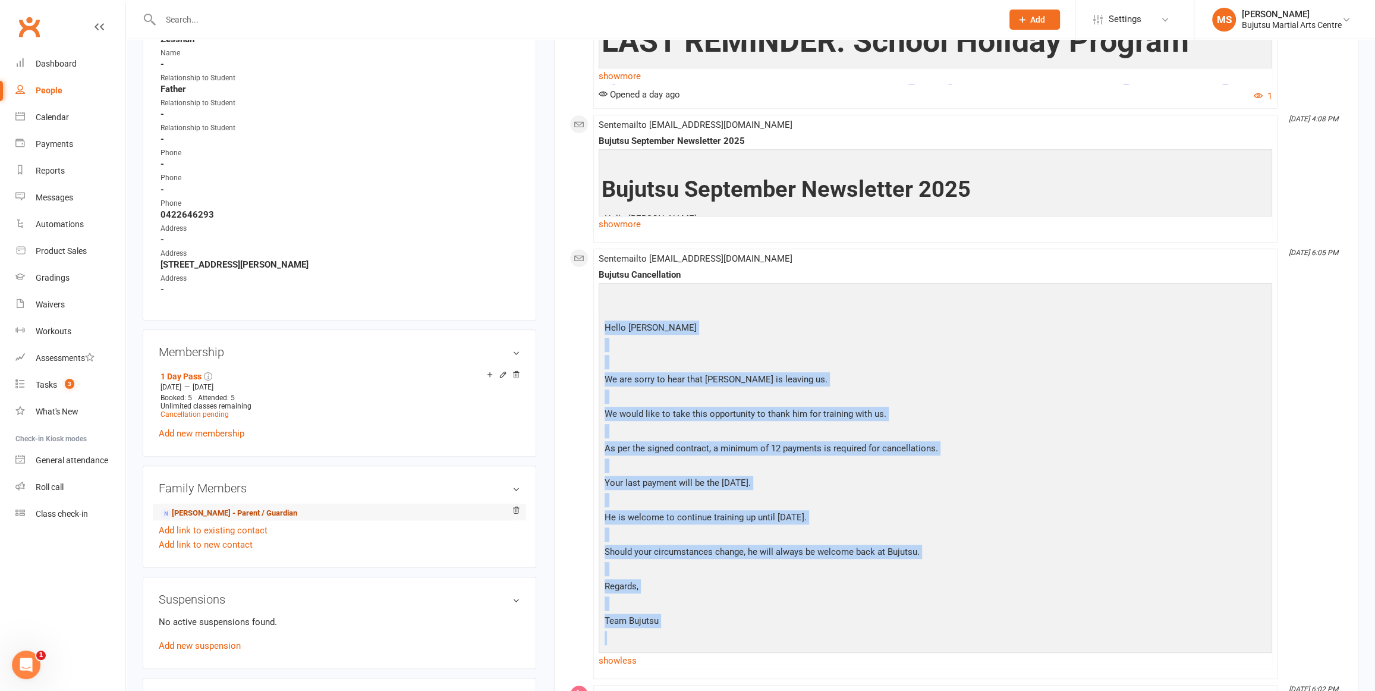
click at [226, 507] on link "[PERSON_NAME] - Parent / Guardian" at bounding box center [228, 513] width 137 height 12
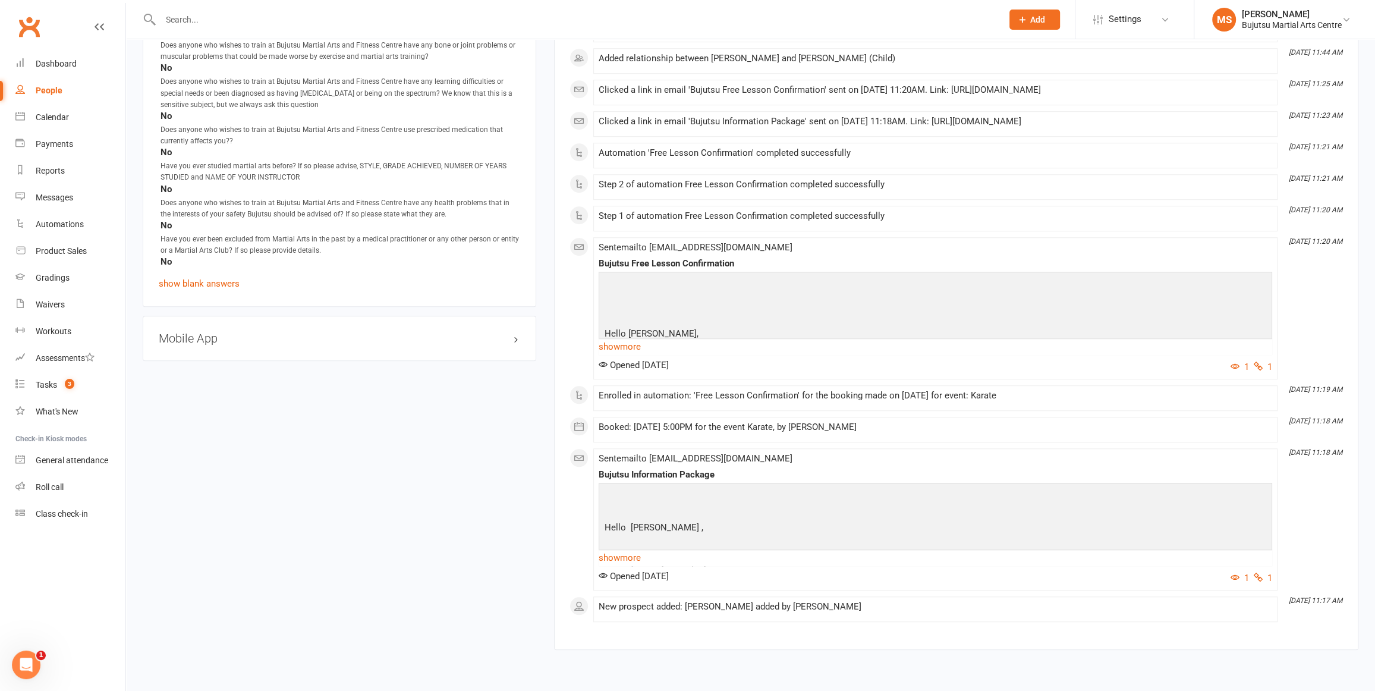
scroll to position [1016, 0]
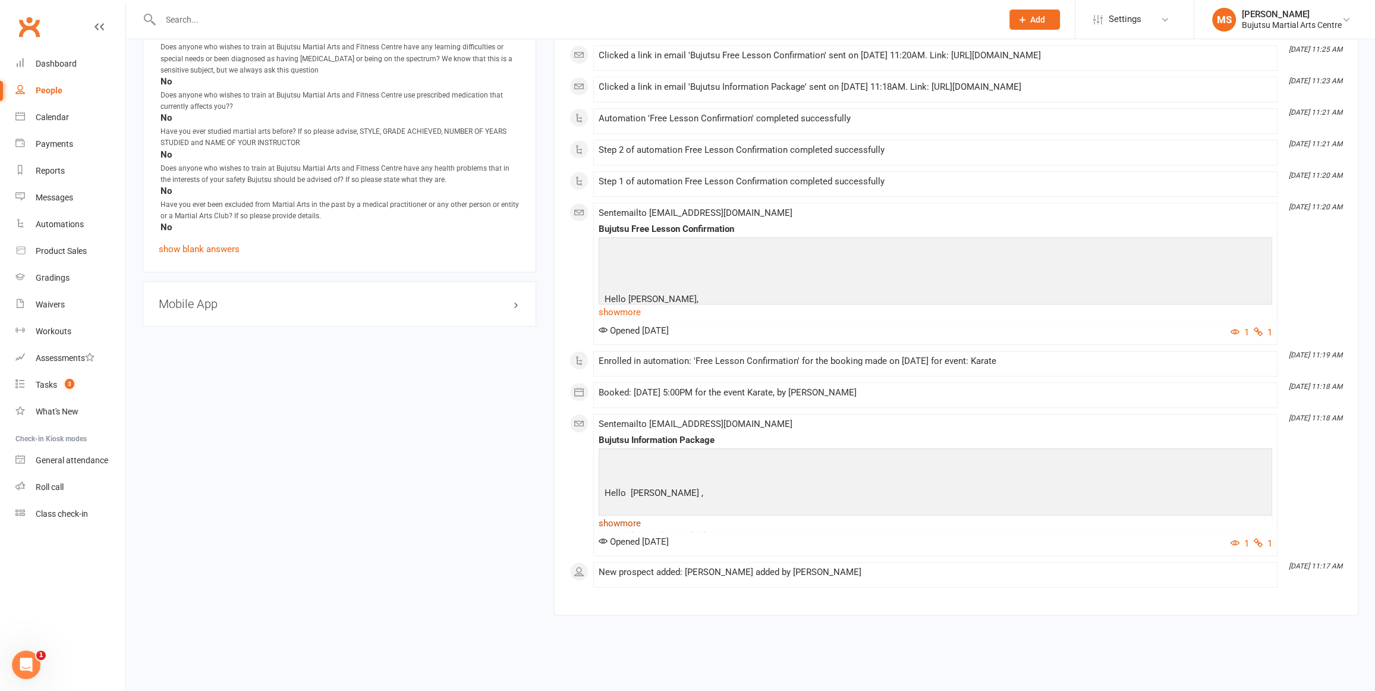
click at [627, 523] on link "show more" at bounding box center [935, 523] width 673 height 17
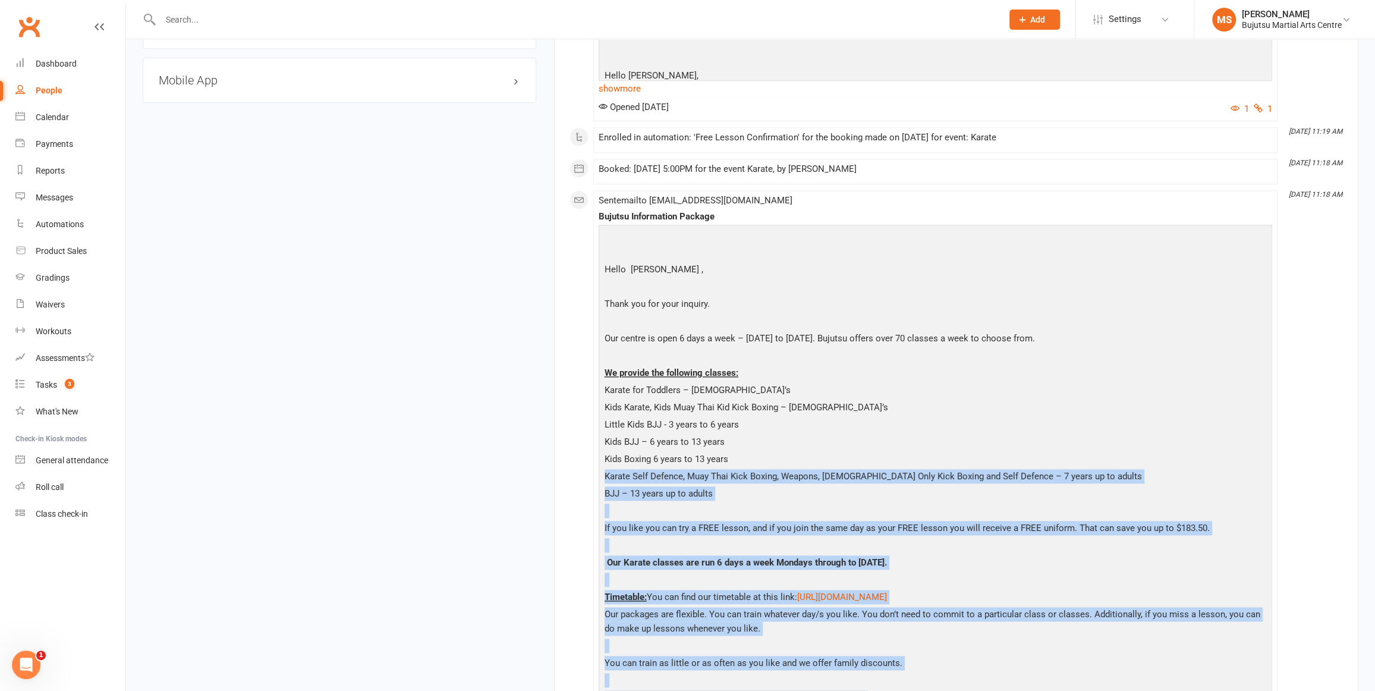
scroll to position [1214, 0]
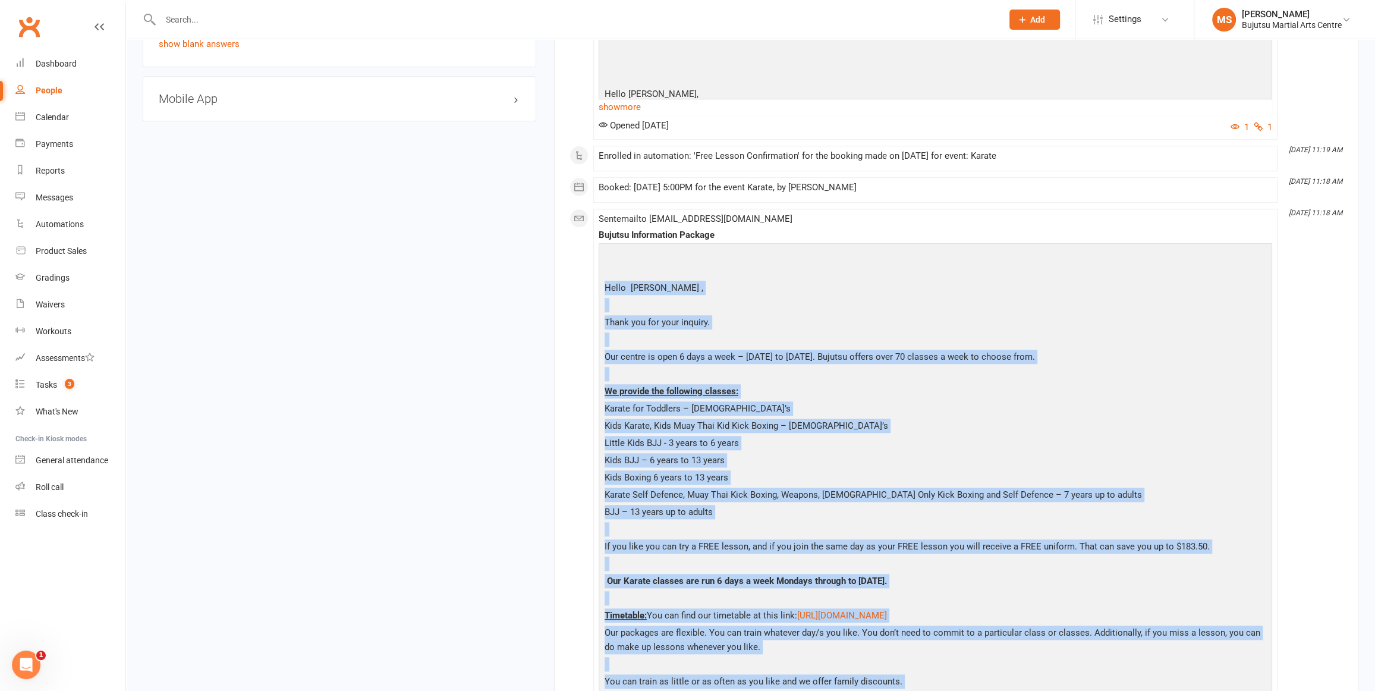
drag, startPoint x: 1102, startPoint y: 484, endPoint x: 612, endPoint y: 296, distance: 524.8
click at [596, 290] on li "Aug 1, 11:18 AM Sent email to razakanwal786@hotmail.com Bujutsu Information Pac…" at bounding box center [935, 661] width 684 height 904
copy div "Hello Kanwal , Thank you for your inquiry. Our centre is open 6 days a week – M…"
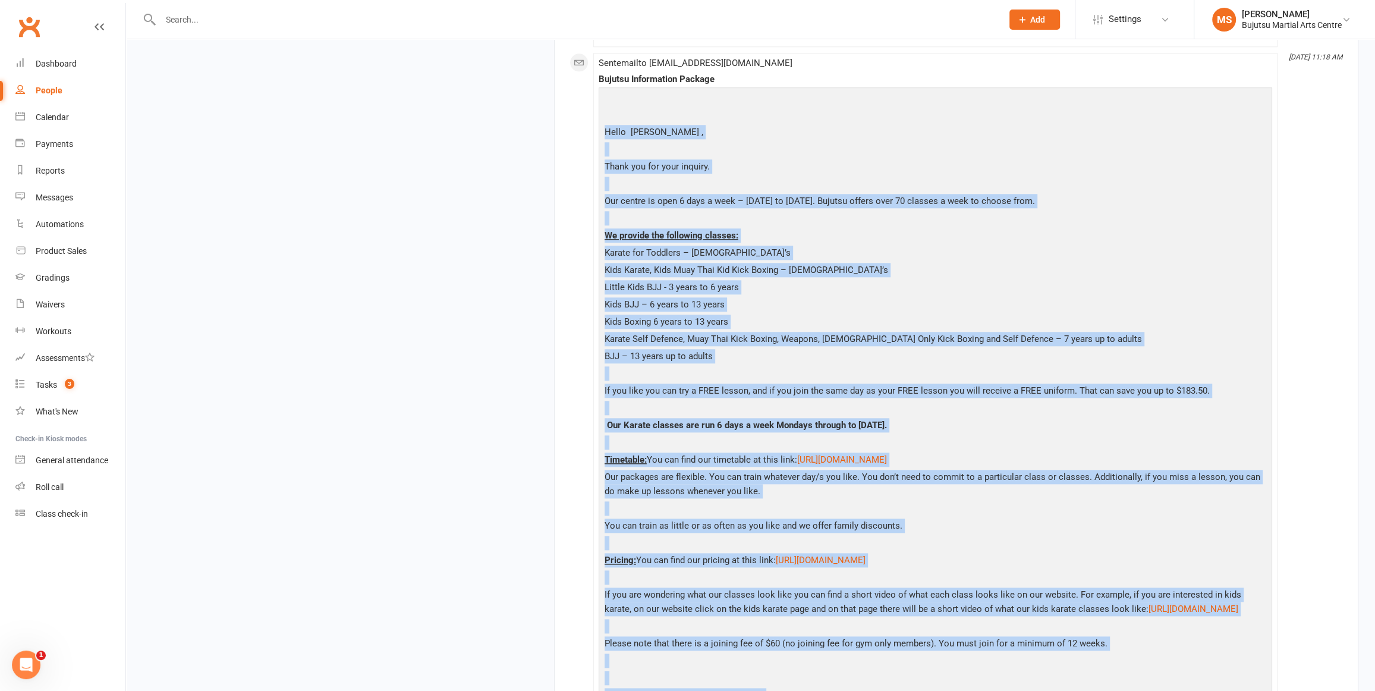
scroll to position [1793, 0]
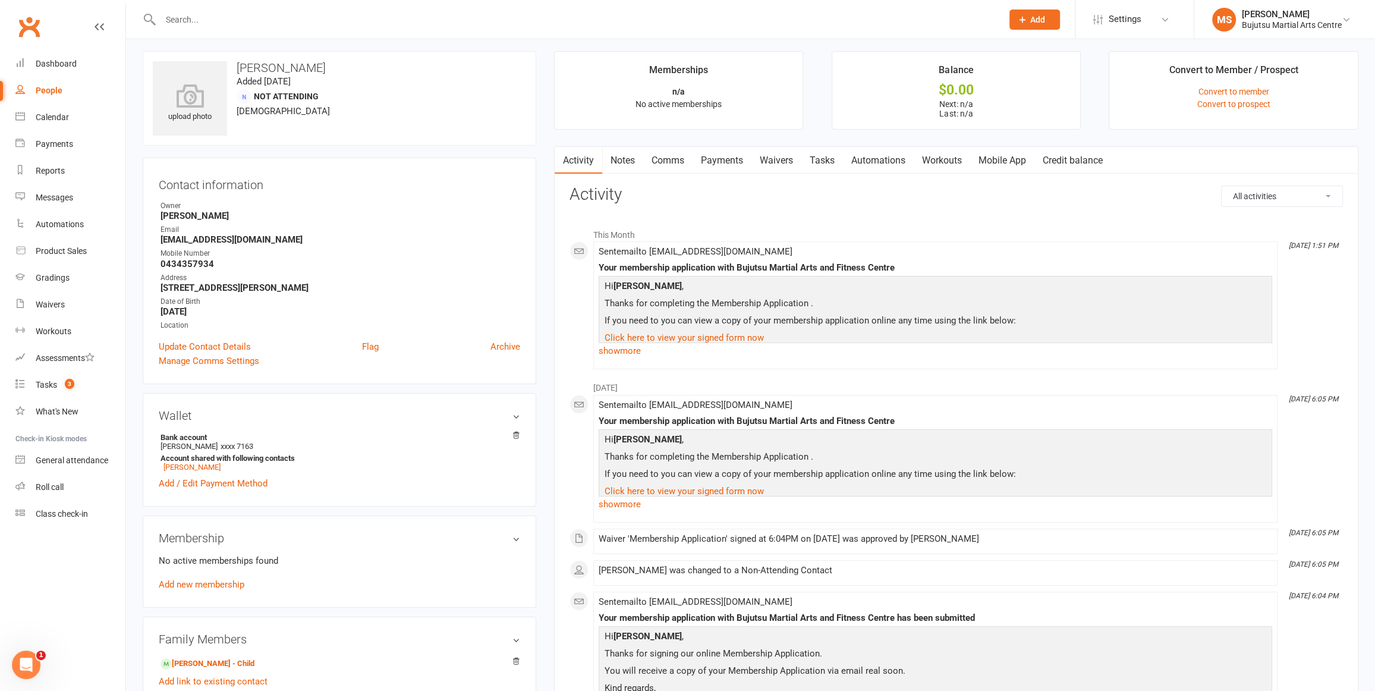
scroll to position [0, 0]
